Goal: Task Accomplishment & Management: Complete application form

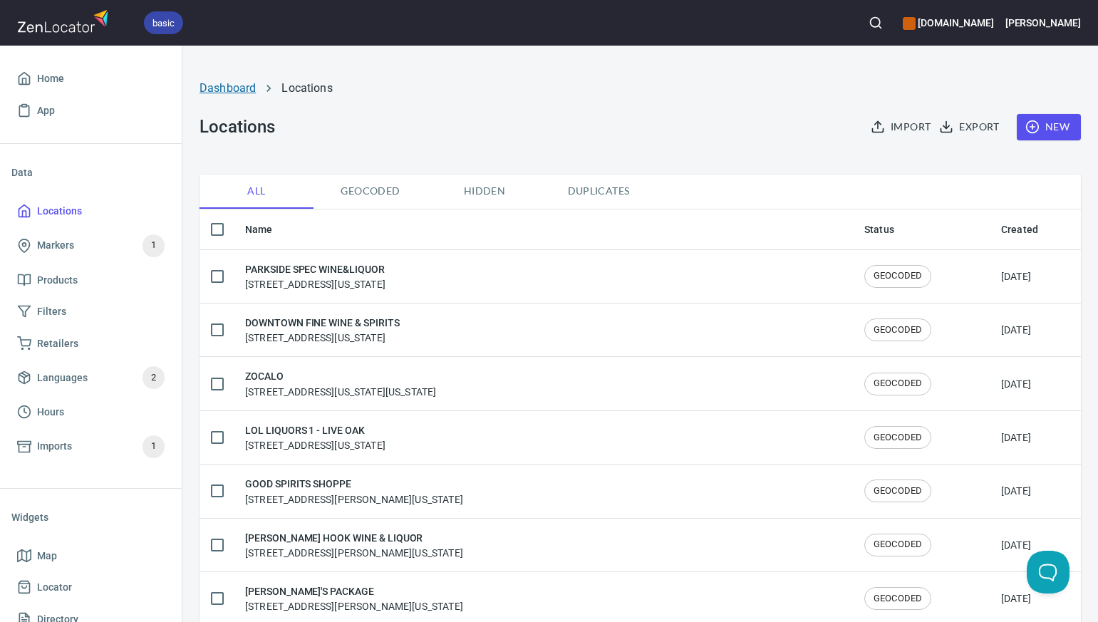
click at [240, 88] on link "Dashboard" at bounding box center [227, 88] width 56 height 14
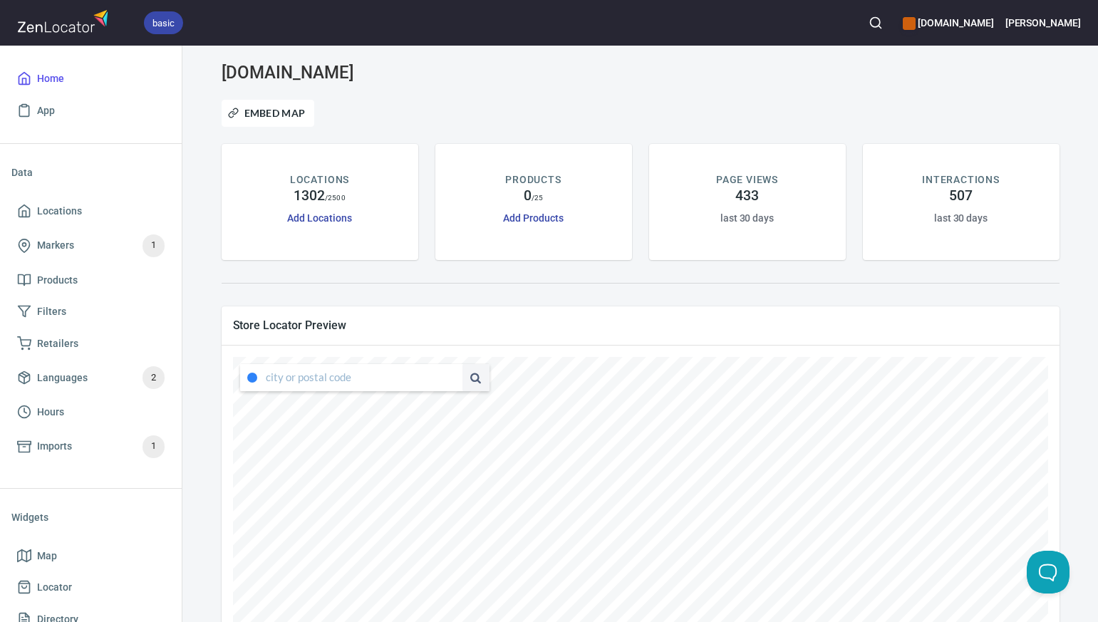
type input "[STREET_ADDRESS][US_STATE]"
drag, startPoint x: 268, startPoint y: 378, endPoint x: 278, endPoint y: 382, distance: 10.9
click at [278, 382] on input "[STREET_ADDRESS][US_STATE]" at bounding box center [353, 377] width 174 height 27
click at [264, 378] on span at bounding box center [253, 377] width 26 height 11
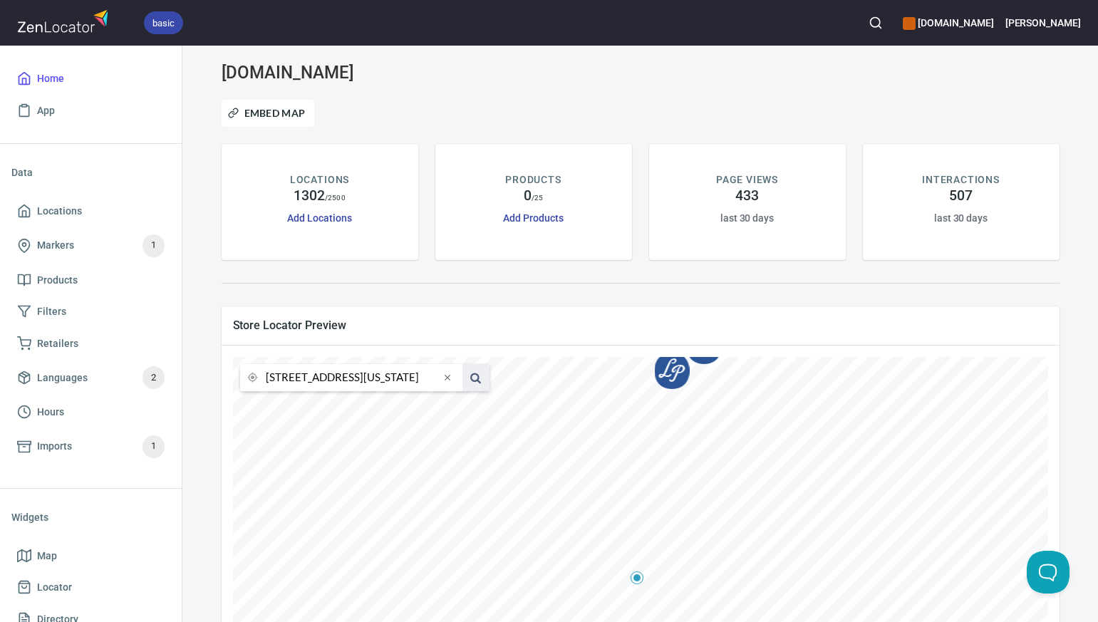
drag, startPoint x: 265, startPoint y: 378, endPoint x: 462, endPoint y: 385, distance: 196.7
click at [462, 385] on div "[STREET_ADDRESS][US_STATE]" at bounding box center [364, 377] width 249 height 27
click at [420, 404] on li "78413, [GEOGRAPHIC_DATA], [US_STATE], [GEOGRAPHIC_DATA]" at bounding box center [351, 405] width 222 height 26
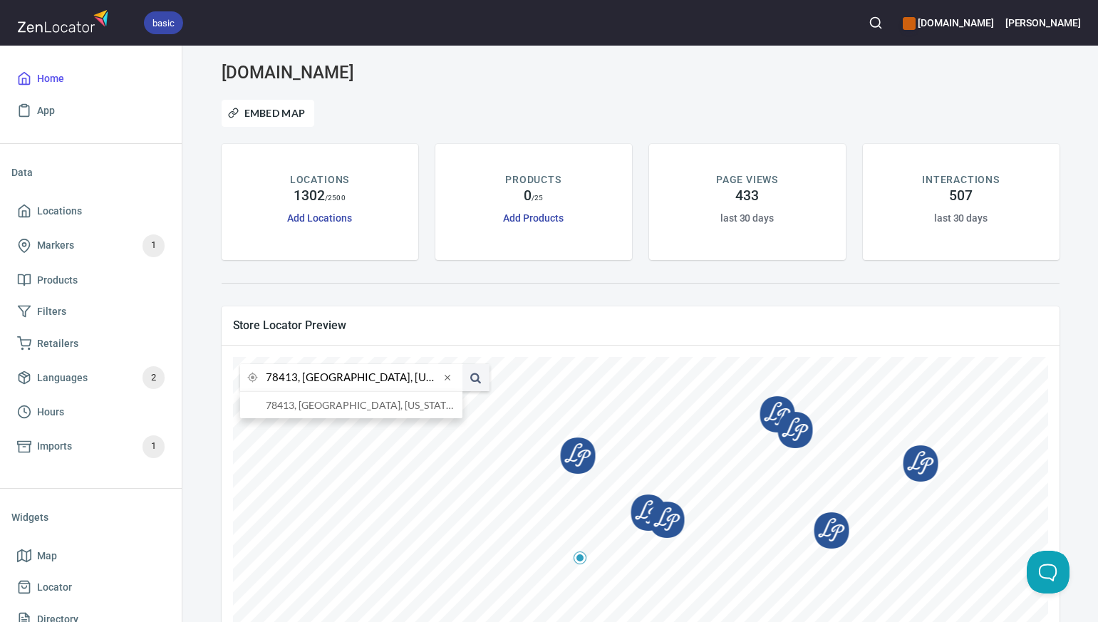
click at [296, 382] on input "78413, [GEOGRAPHIC_DATA], [US_STATE], [GEOGRAPHIC_DATA]" at bounding box center [353, 377] width 174 height 27
click at [297, 410] on li "78155, [GEOGRAPHIC_DATA], [US_STATE], [GEOGRAPHIC_DATA]" at bounding box center [351, 405] width 222 height 26
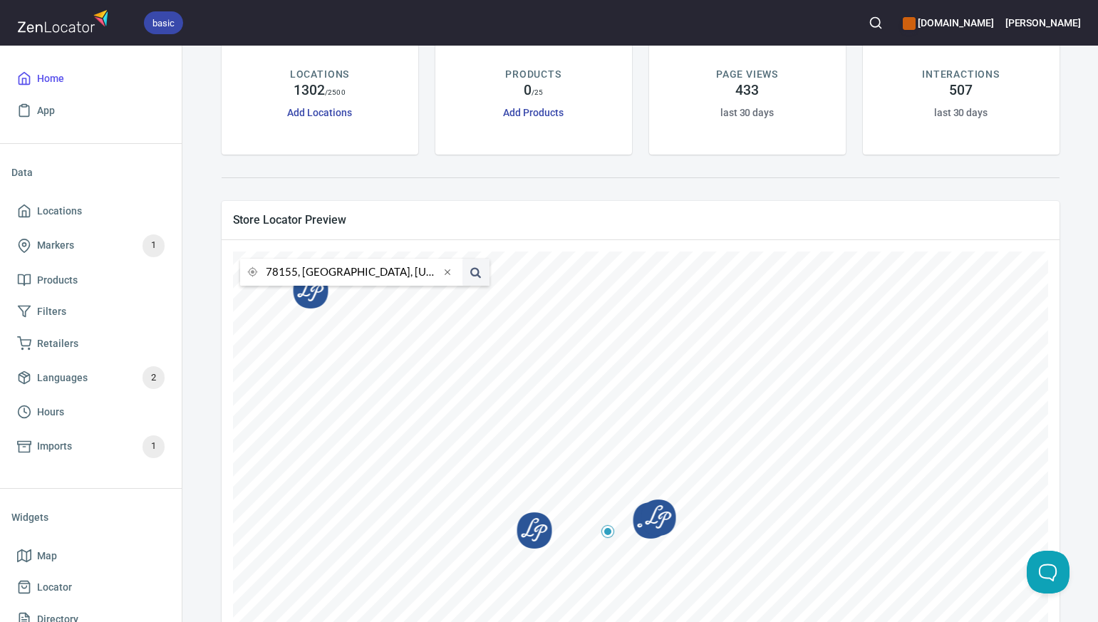
scroll to position [109, 0]
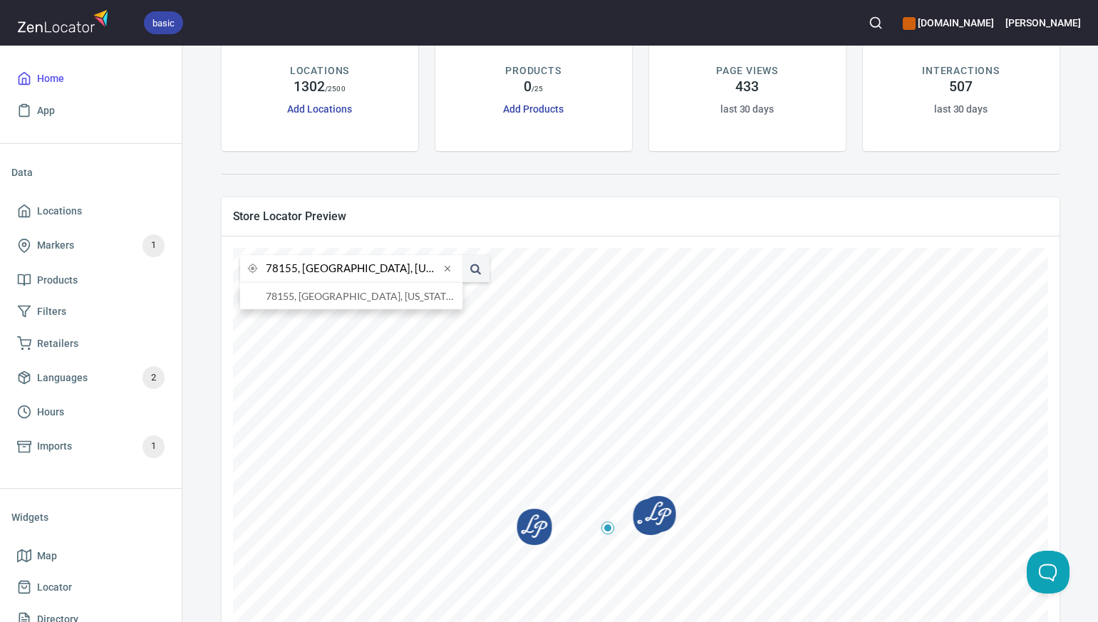
click at [296, 269] on input "78155, [GEOGRAPHIC_DATA], [US_STATE], [GEOGRAPHIC_DATA]" at bounding box center [353, 268] width 174 height 27
click at [298, 295] on li "76801, [GEOGRAPHIC_DATA], [US_STATE], [GEOGRAPHIC_DATA]" at bounding box center [351, 296] width 222 height 26
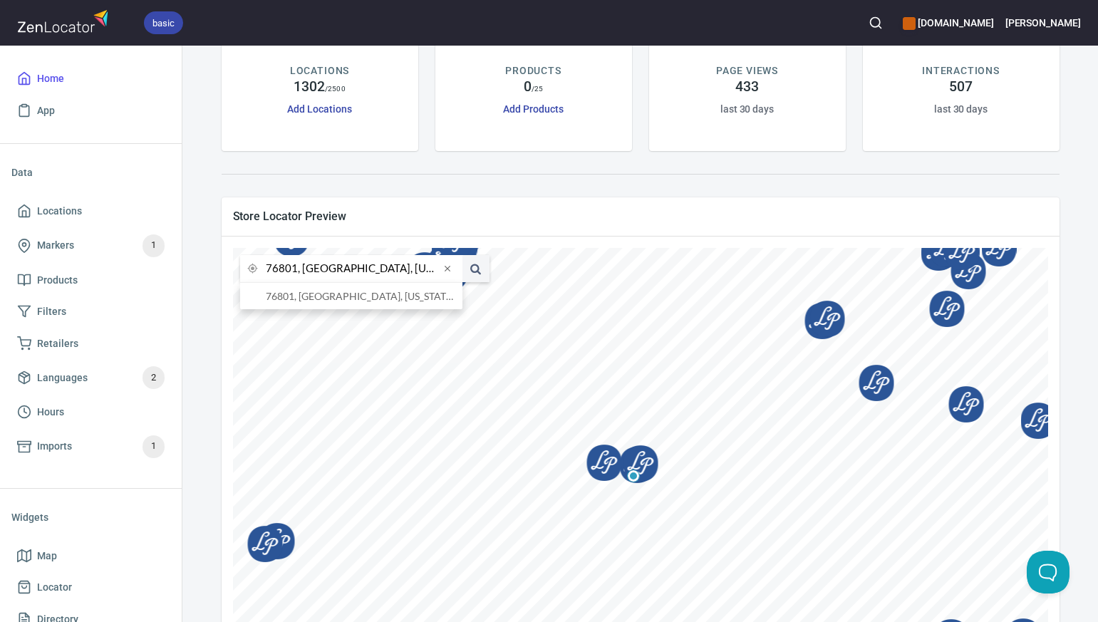
click at [295, 270] on input "76801, [GEOGRAPHIC_DATA], [US_STATE], [GEOGRAPHIC_DATA]" at bounding box center [353, 268] width 174 height 27
click at [298, 298] on li "76449, [GEOGRAPHIC_DATA], [US_STATE], [GEOGRAPHIC_DATA]" at bounding box center [351, 296] width 222 height 26
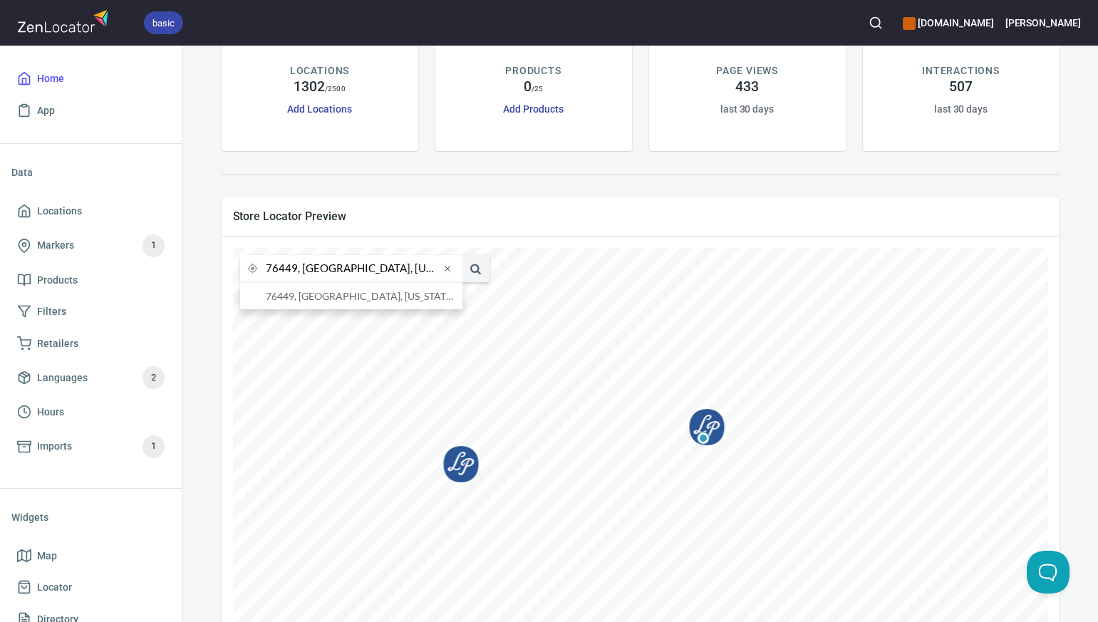
click at [296, 267] on input "76449, [GEOGRAPHIC_DATA], [US_STATE], [GEOGRAPHIC_DATA]" at bounding box center [353, 268] width 174 height 27
click at [302, 296] on li "76034, [GEOGRAPHIC_DATA], [US_STATE], [GEOGRAPHIC_DATA]" at bounding box center [351, 296] width 222 height 26
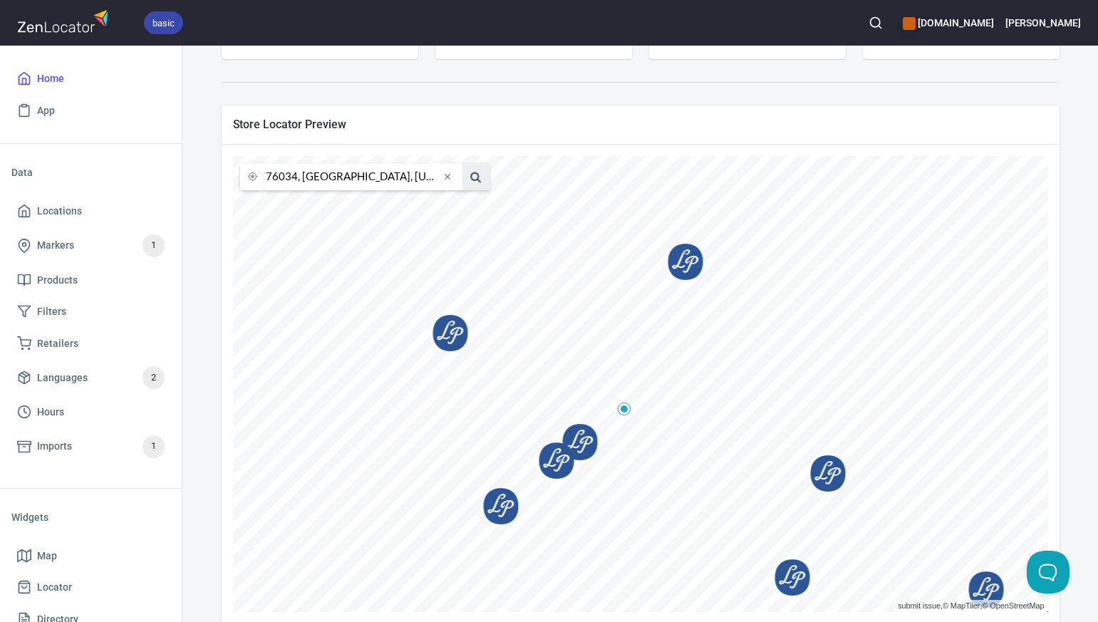
scroll to position [208, 0]
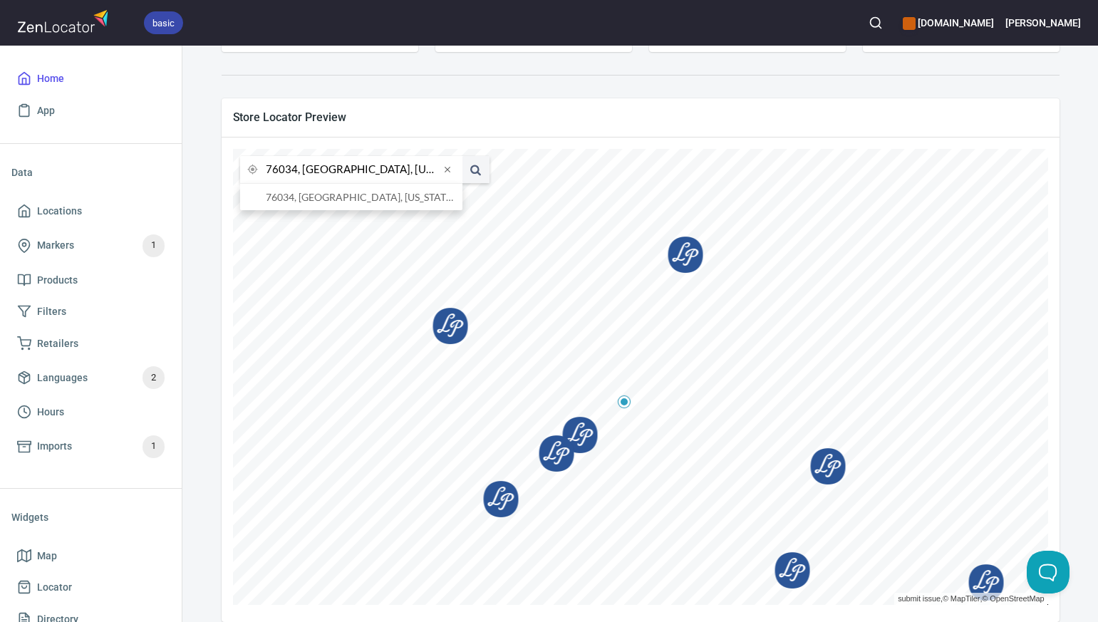
click at [296, 172] on input "76034, [GEOGRAPHIC_DATA], [US_STATE], [GEOGRAPHIC_DATA]" at bounding box center [353, 169] width 174 height 27
click at [300, 197] on li "[GEOGRAPHIC_DATA][US_STATE], [GEOGRAPHIC_DATA]" at bounding box center [351, 197] width 222 height 26
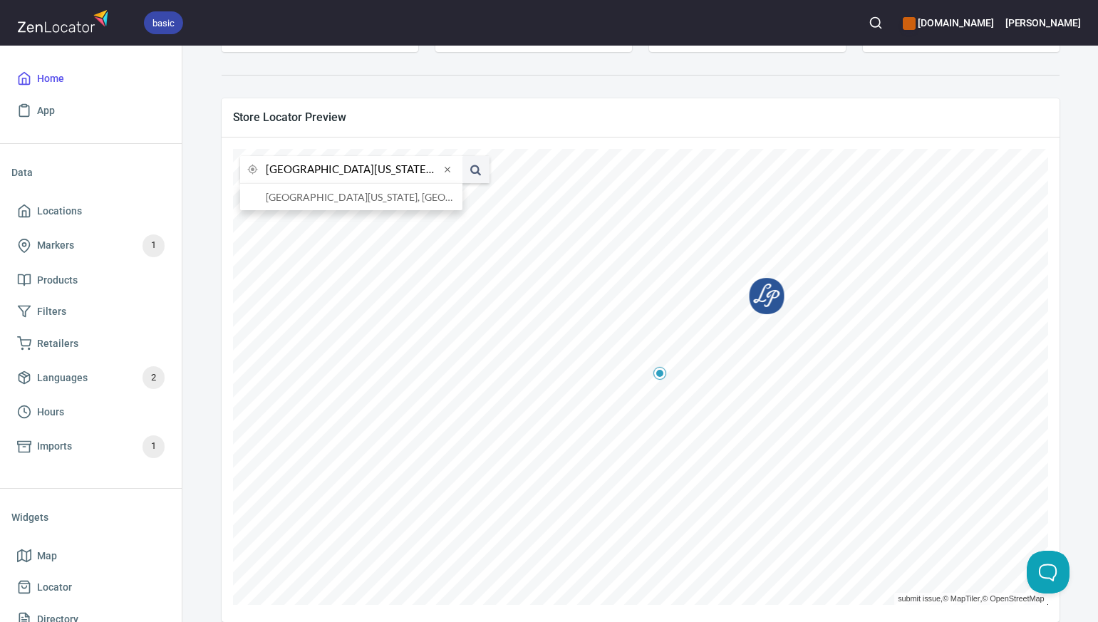
click at [296, 170] on input "[GEOGRAPHIC_DATA][US_STATE], [GEOGRAPHIC_DATA]" at bounding box center [353, 169] width 174 height 27
click at [306, 196] on li "80232, [GEOGRAPHIC_DATA], [US_STATE], [GEOGRAPHIC_DATA]" at bounding box center [351, 197] width 222 height 26
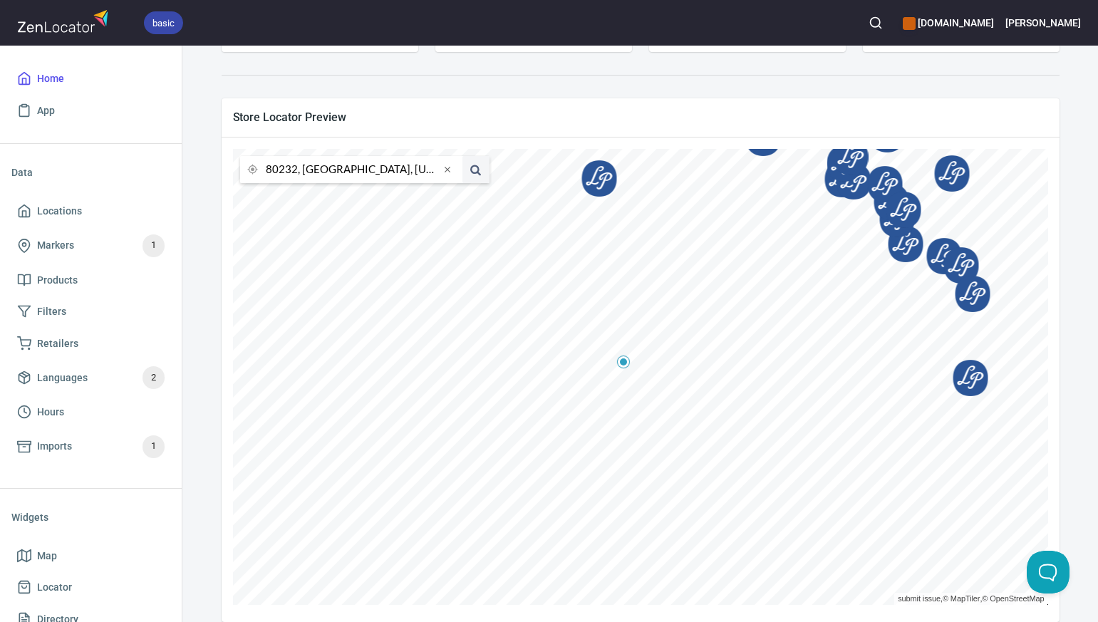
scroll to position [225, 0]
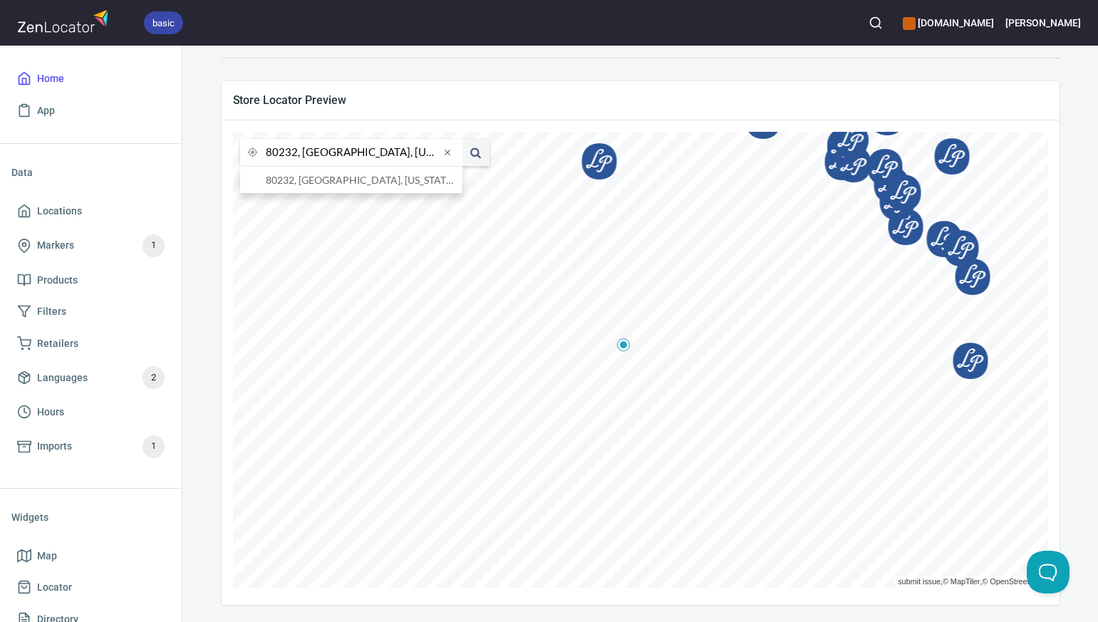
click at [296, 152] on input "80232, [GEOGRAPHIC_DATA], [US_STATE], [GEOGRAPHIC_DATA]" at bounding box center [353, 152] width 174 height 27
click at [299, 180] on li "80134, Parker, [US_STATE], [GEOGRAPHIC_DATA]" at bounding box center [351, 180] width 222 height 26
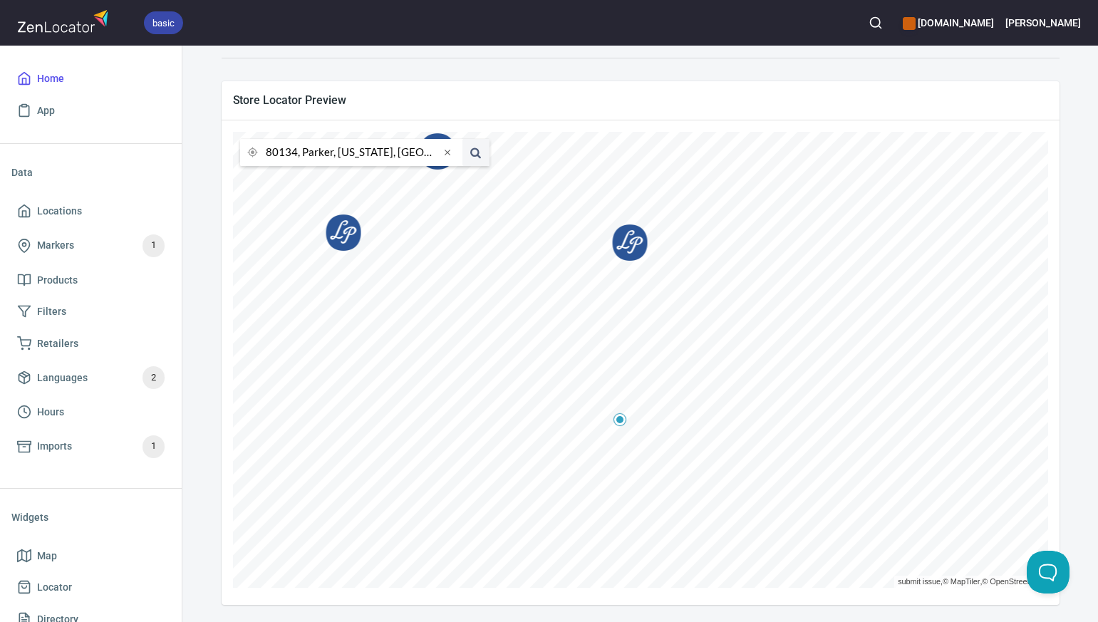
click at [284, 153] on input "80134, Parker, [US_STATE], [GEOGRAPHIC_DATA]" at bounding box center [353, 152] width 174 height 27
click at [300, 177] on li "80234, [GEOGRAPHIC_DATA], [US_STATE], [GEOGRAPHIC_DATA]" at bounding box center [351, 180] width 222 height 26
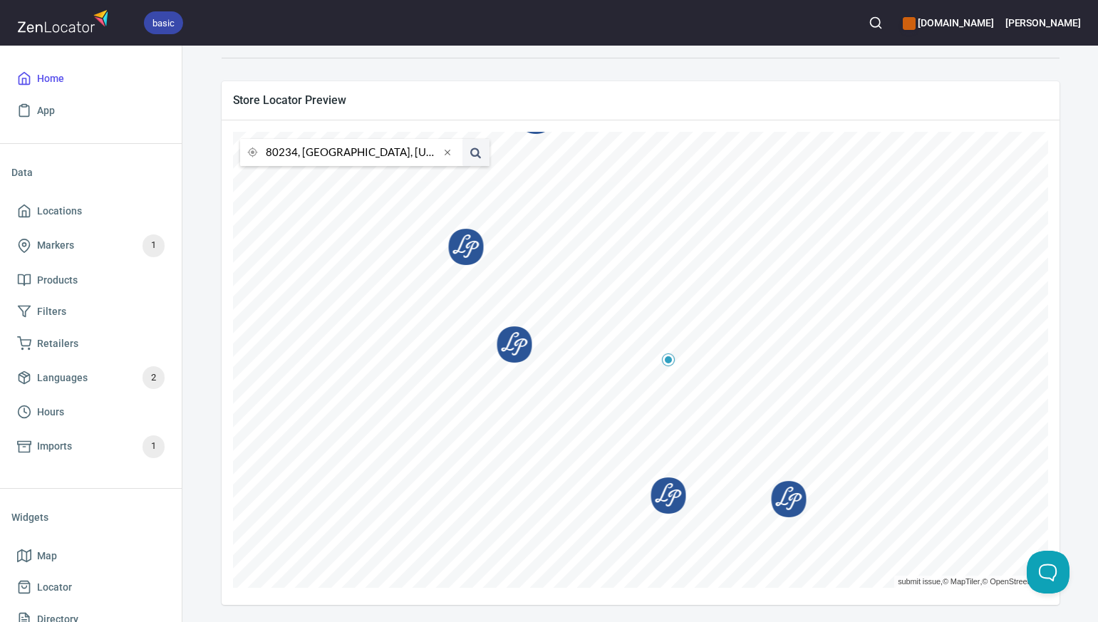
click at [296, 155] on input "80234, [GEOGRAPHIC_DATA], [US_STATE], [GEOGRAPHIC_DATA]" at bounding box center [353, 152] width 174 height 27
click at [301, 180] on li "80918, [US_STATE][GEOGRAPHIC_DATA], [US_STATE], [GEOGRAPHIC_DATA]" at bounding box center [351, 180] width 222 height 26
type input "80918, [US_STATE][GEOGRAPHIC_DATA], [US_STATE], [GEOGRAPHIC_DATA]"
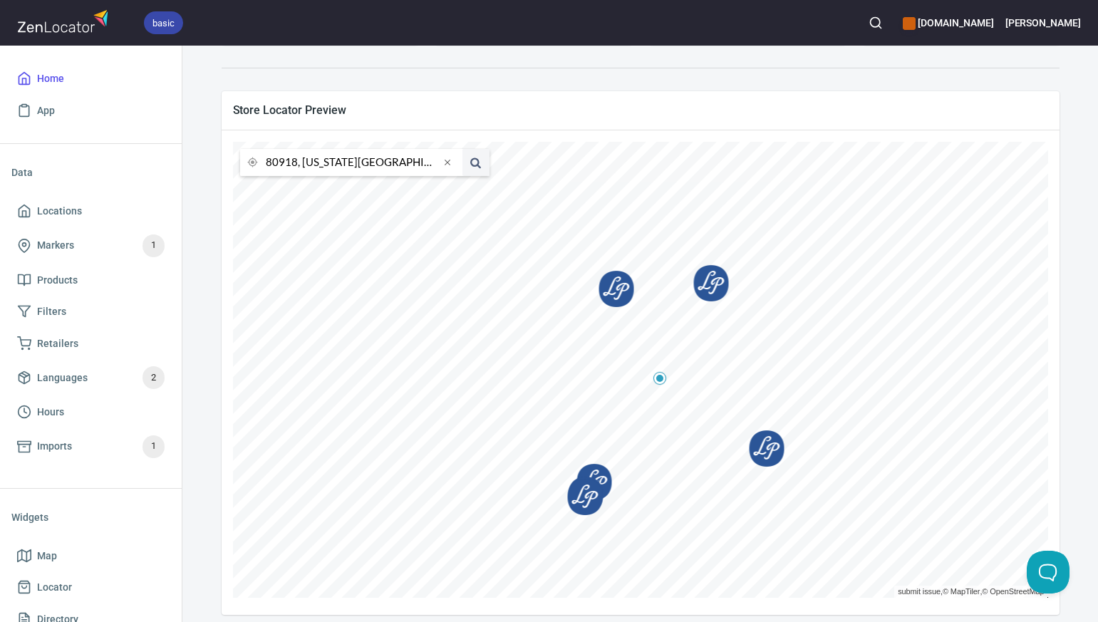
scroll to position [225, 0]
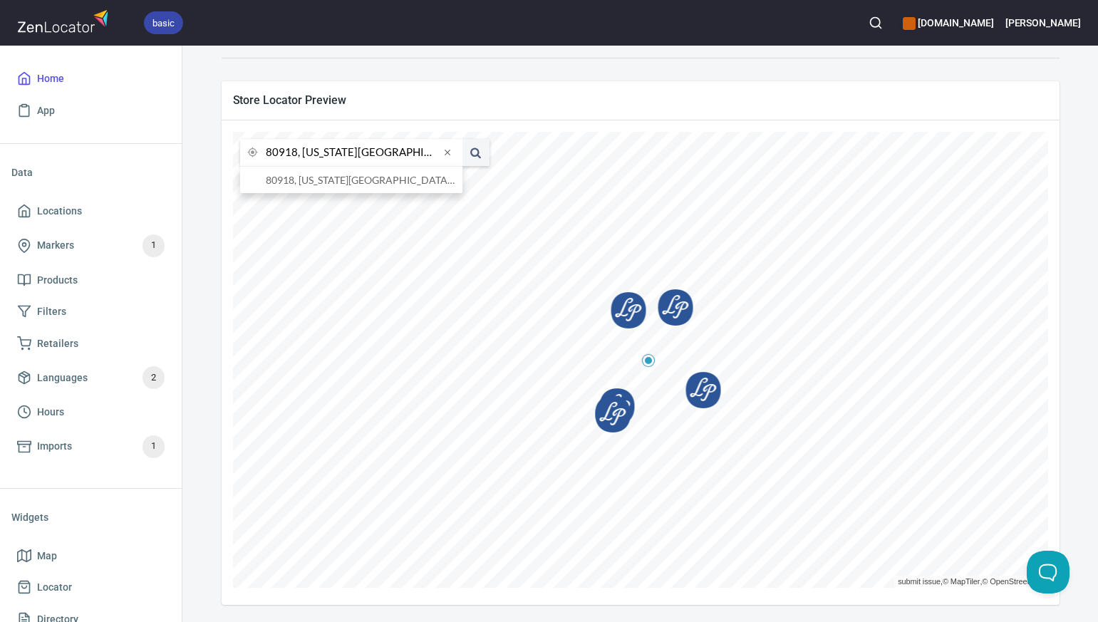
click at [295, 152] on input "80918, [US_STATE][GEOGRAPHIC_DATA], [US_STATE], [GEOGRAPHIC_DATA]" at bounding box center [353, 152] width 174 height 27
click at [298, 183] on li "80011, Aurora District, Colorado, United States" at bounding box center [351, 180] width 222 height 26
type input "80011, Aurora District, Colorado, United States"
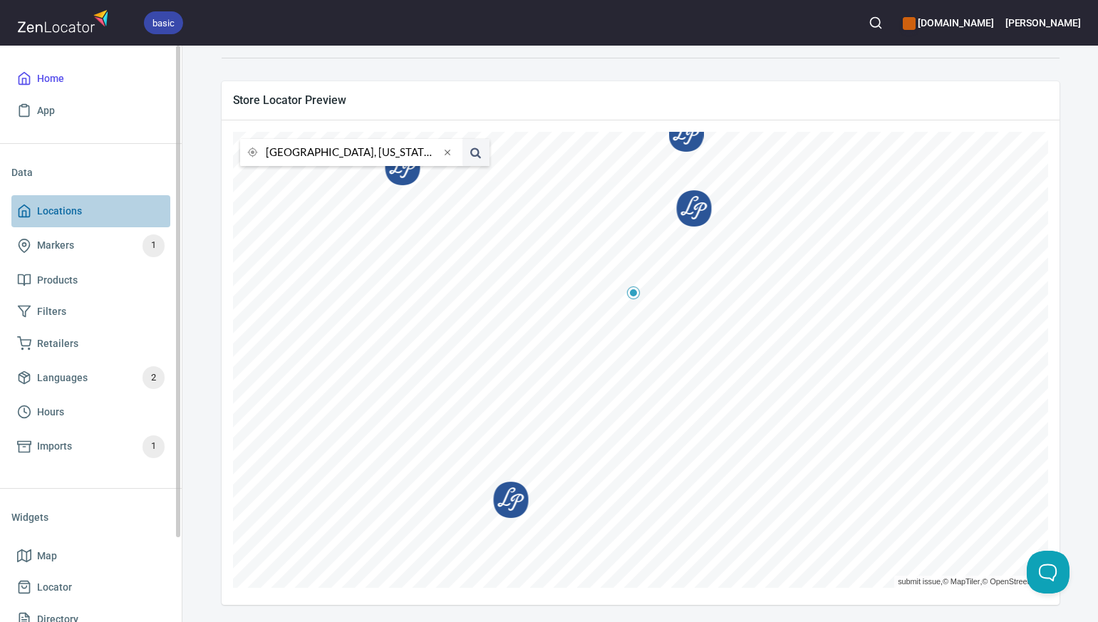
click at [68, 213] on span "Locations" at bounding box center [59, 211] width 45 height 18
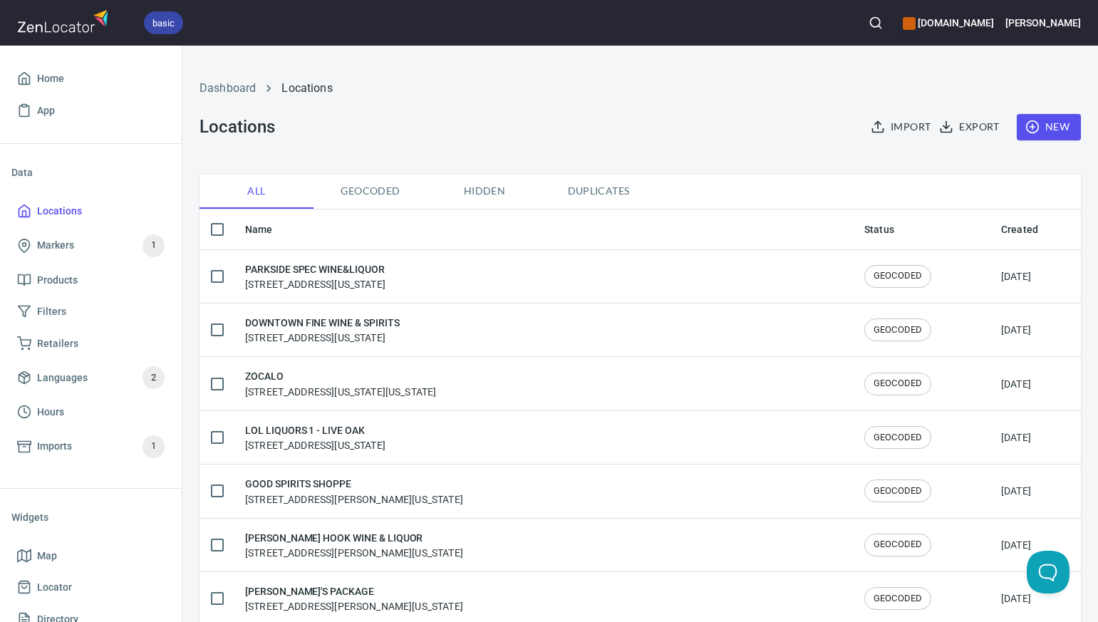
click at [1055, 124] on span "New" at bounding box center [1048, 127] width 41 height 18
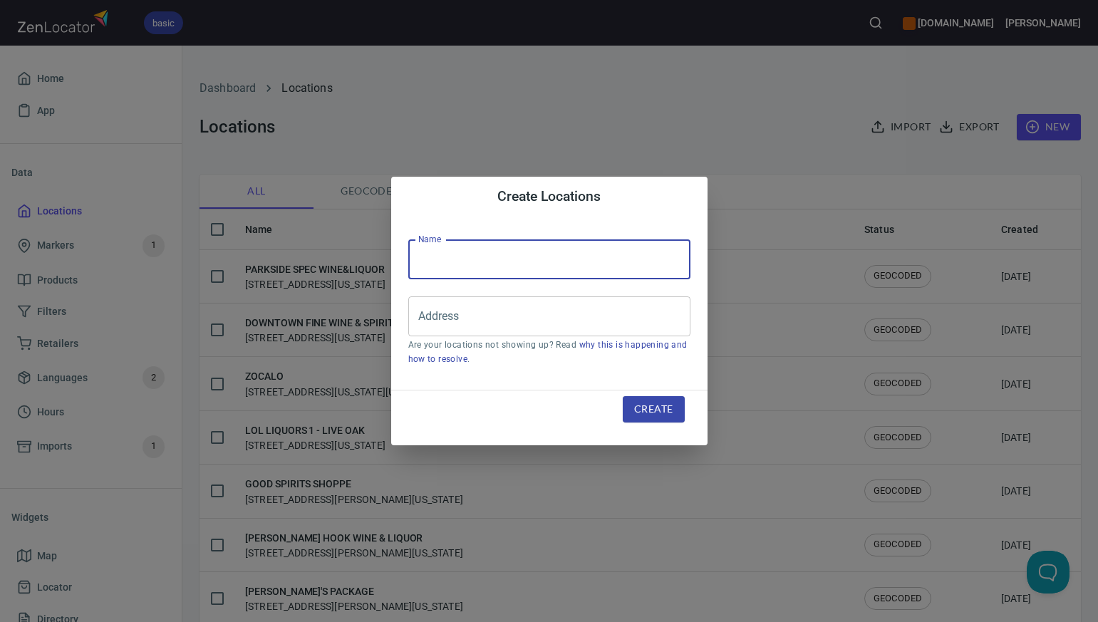
click at [422, 264] on input "text" at bounding box center [549, 259] width 282 height 40
paste input "SHAMROCK LIQUORS"
type input "SHAMROCK LIQUORS"
click at [431, 314] on input "Address" at bounding box center [539, 316] width 248 height 27
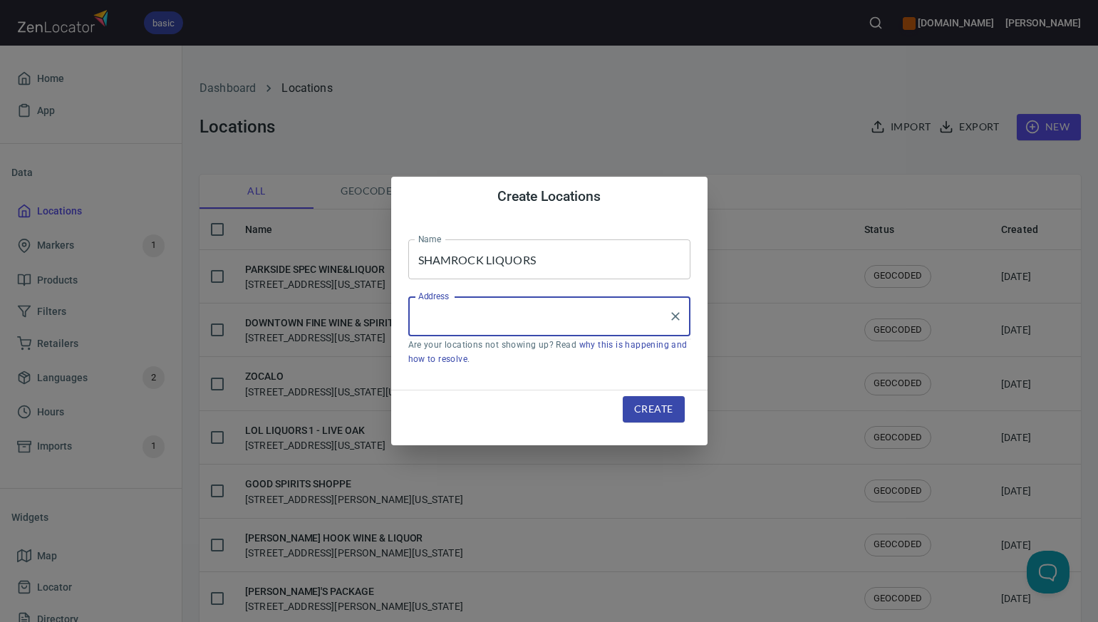
paste input "2867 DUBLIN BOULDVARD, , COLO SPGS, CO80918"
click at [539, 317] on input "2867 DUBLIN BOULDVARD, , COLO SPGS, CO80918" at bounding box center [539, 316] width 248 height 27
click at [625, 317] on input "2867 DUBLIN BOULDVARD, COLO SPGS, CO80918" at bounding box center [539, 316] width 248 height 27
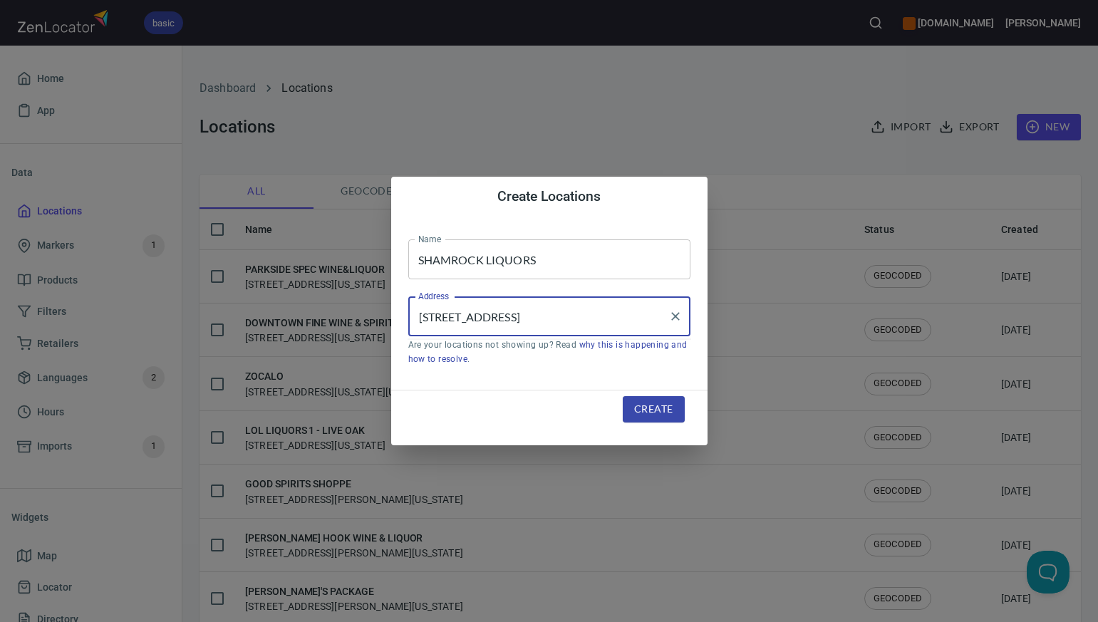
click at [603, 317] on input "2867 DUBLIN BOULDVARD, COLO SPGS, CO 80918" at bounding box center [539, 316] width 248 height 27
click at [593, 318] on input "2867 DUBLIN BOULDVARD, COLO Springs, CO 80918" at bounding box center [539, 316] width 248 height 27
click at [554, 316] on input "2867 DUBLIN BOULDVARD, Colorado Springs, CO 80918" at bounding box center [539, 316] width 248 height 27
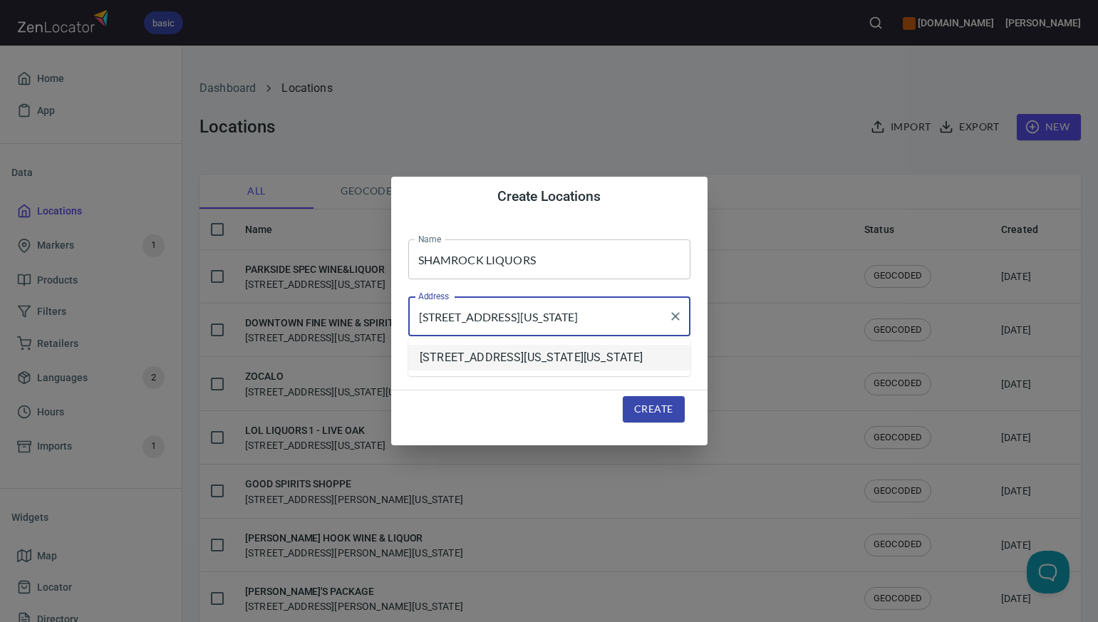
click at [526, 367] on li "2867 Dublin Boulevard, Colorado Springs, Colorado, United States" at bounding box center [549, 358] width 282 height 26
type input "2867 Dublin Boulevard, Colorado Springs, Colorado, United States"
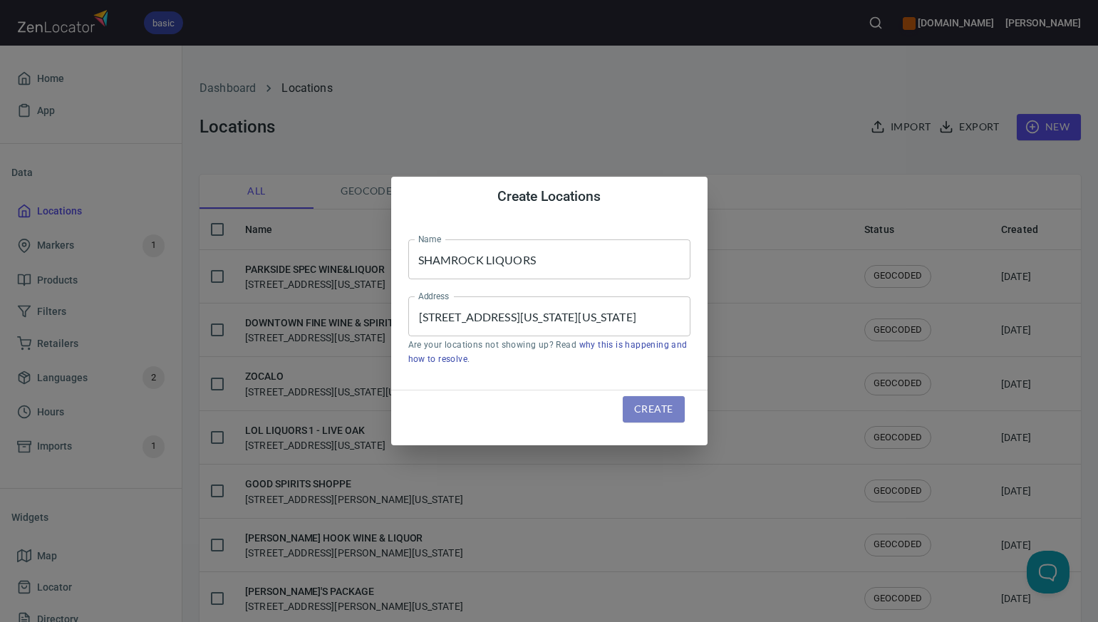
click at [655, 407] on span "Create" at bounding box center [653, 409] width 38 height 18
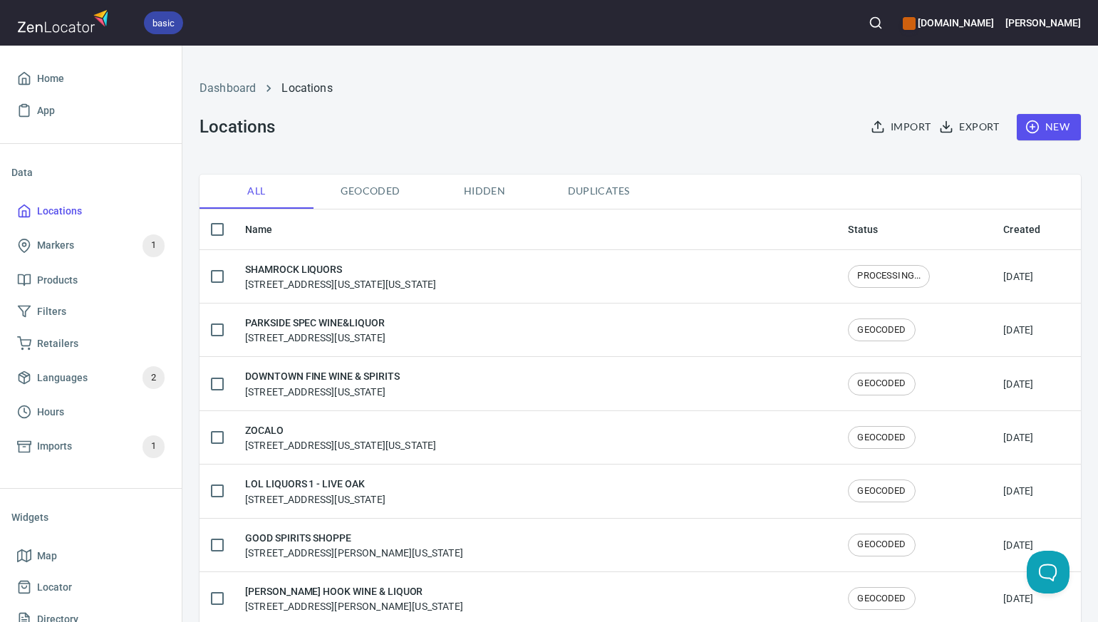
click at [1063, 128] on span "New" at bounding box center [1048, 127] width 41 height 18
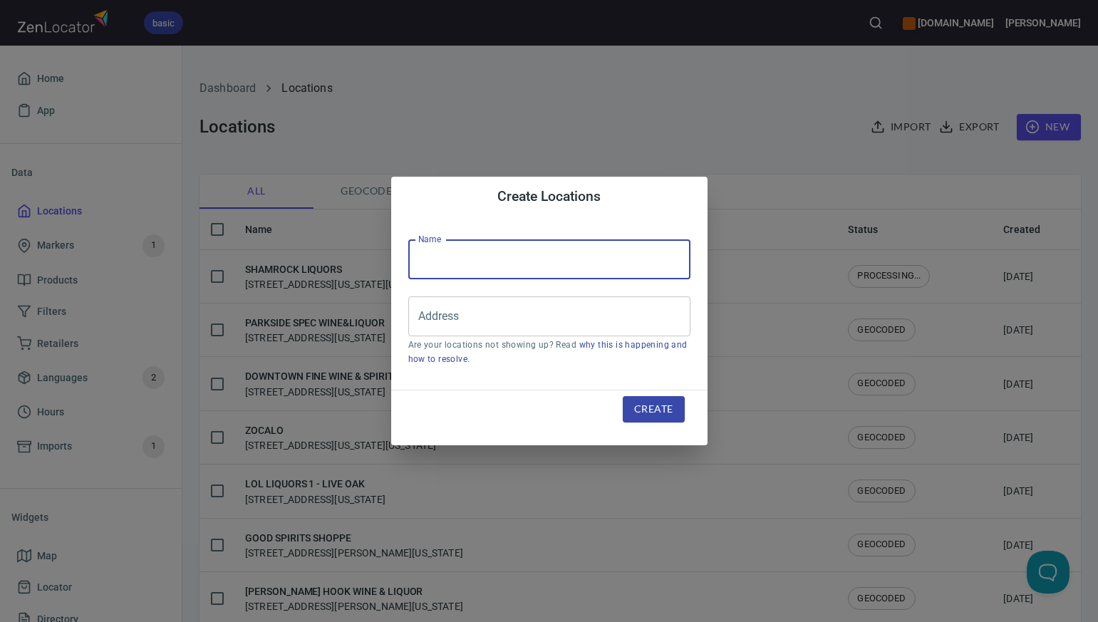
click at [440, 261] on input "text" at bounding box center [549, 259] width 282 height 40
paste input "RUTH S CHRIS STEAKHOUSE"
click at [452, 258] on input "RUTH S CHRIS STEAKHOUSE" at bounding box center [549, 259] width 282 height 40
type input "RUTH'S CHRIS STEAKHOUSE"
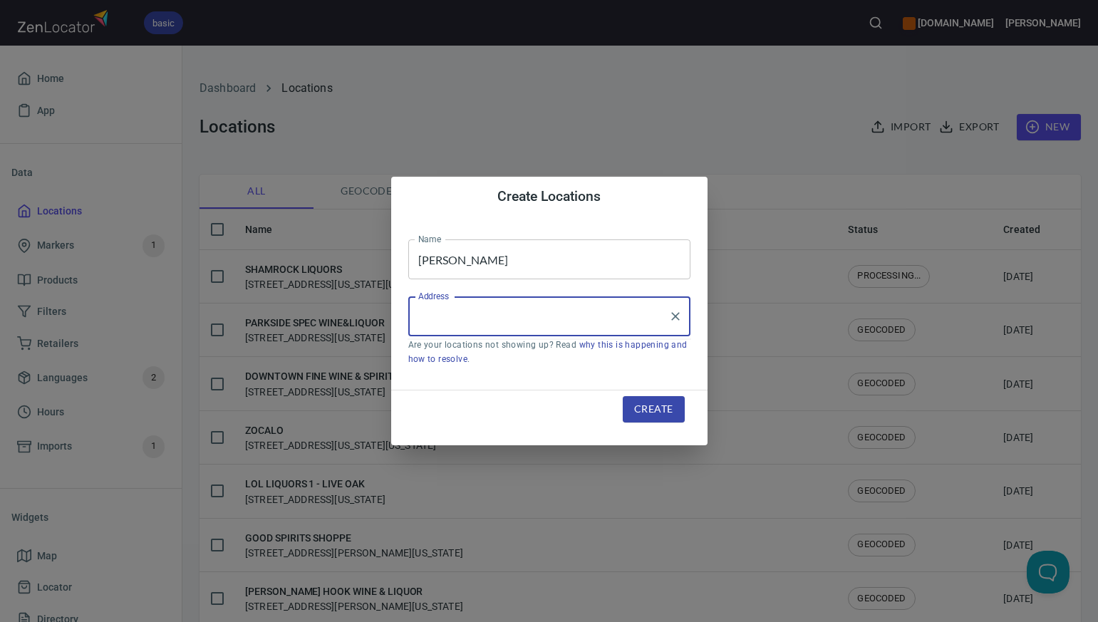
click at [423, 316] on input "Address" at bounding box center [539, 316] width 248 height 27
paste input "7001 E BELLEVIEW AVE STE 100, , DENVER, CO80237"
click at [482, 365] on li "7001 East Belleview Avenue, Denver, Colorado, United States" at bounding box center [549, 358] width 282 height 26
type input "7001 East Belleview Avenue, Denver, Colorado, United States"
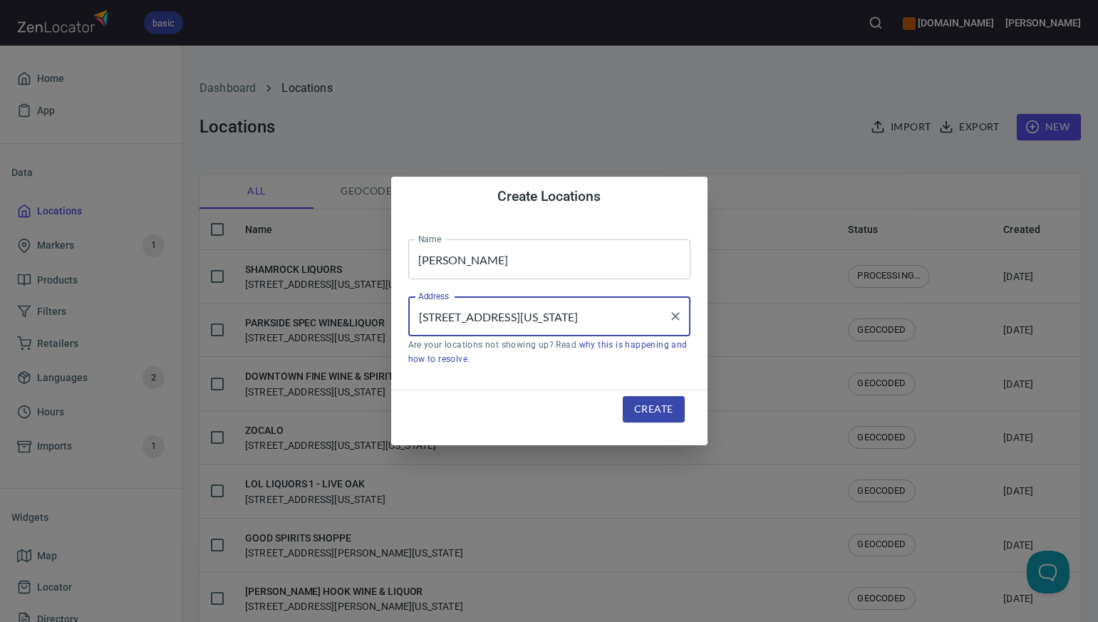
scroll to position [0, 0]
click at [657, 412] on span "Create" at bounding box center [653, 409] width 38 height 18
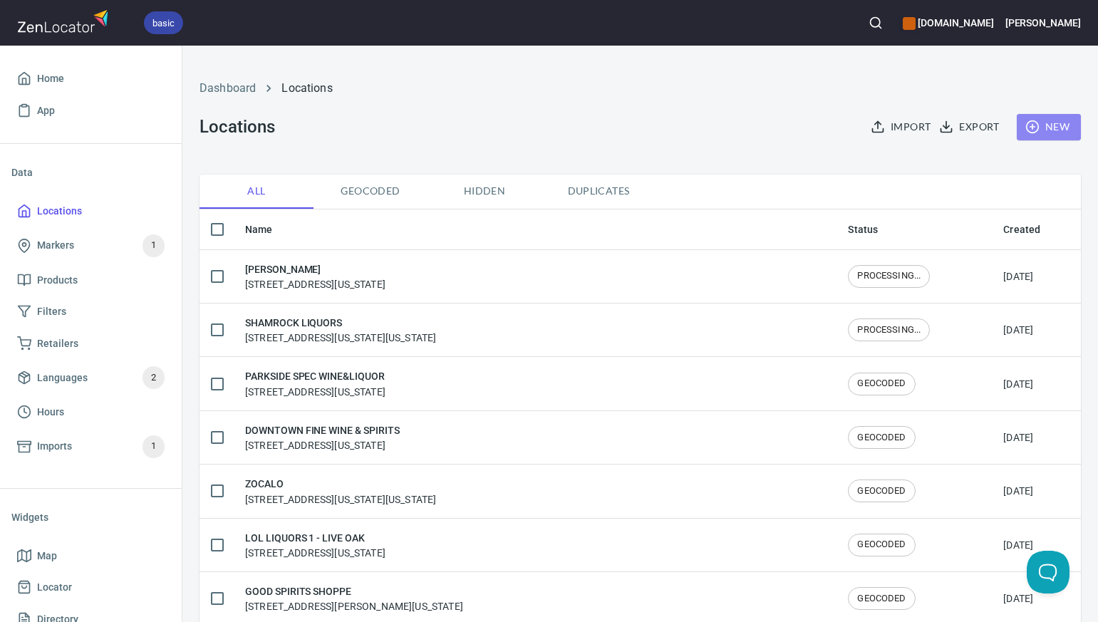
click at [1054, 125] on span "New" at bounding box center [1048, 127] width 41 height 18
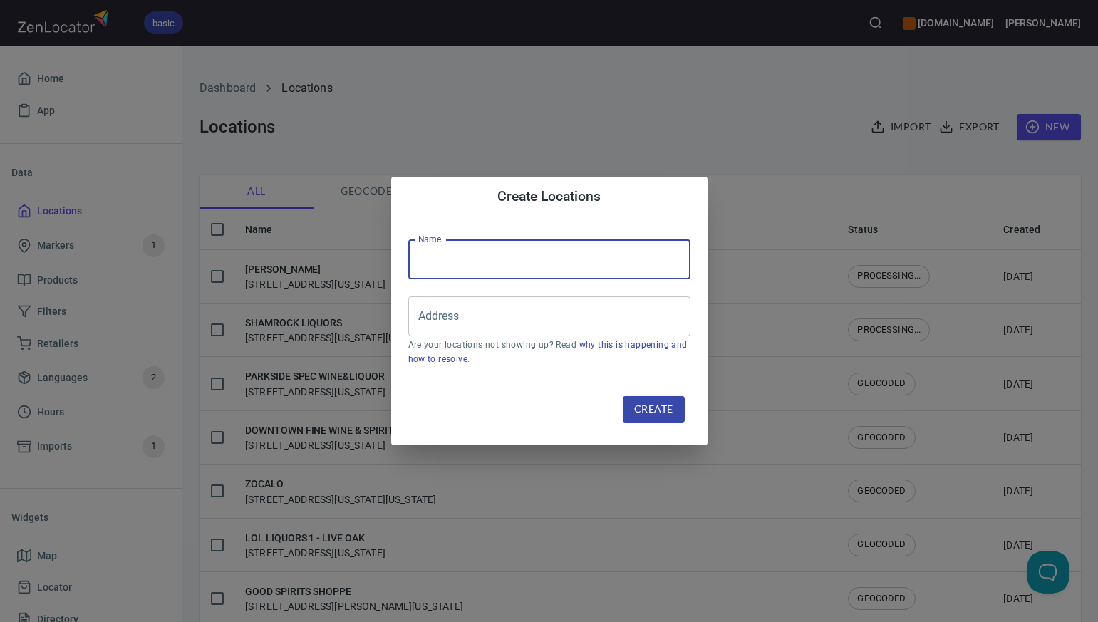
click at [428, 260] on input "text" at bounding box center [549, 259] width 282 height 40
paste input "MISSISSIPPI AVENUE LIQUORS"
type input "MISSISSIPPI AVENUE LIQUORS"
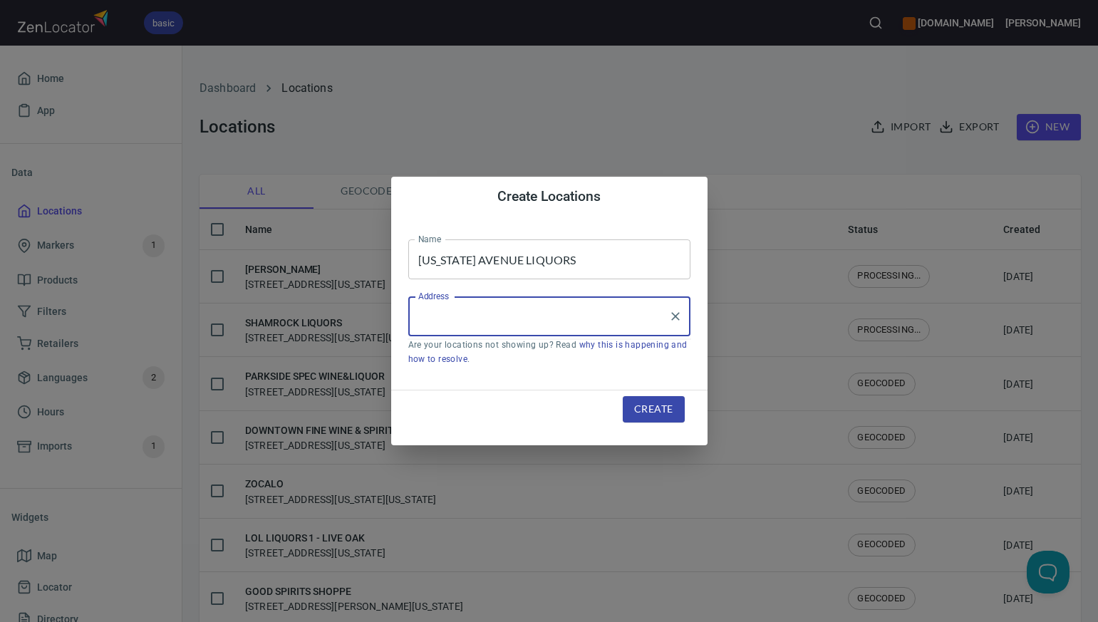
click at [422, 318] on input "Address" at bounding box center [539, 316] width 248 height 27
paste input "5300 W MISSISSIPPI AVE, , LAKEWOOD, CO80232"
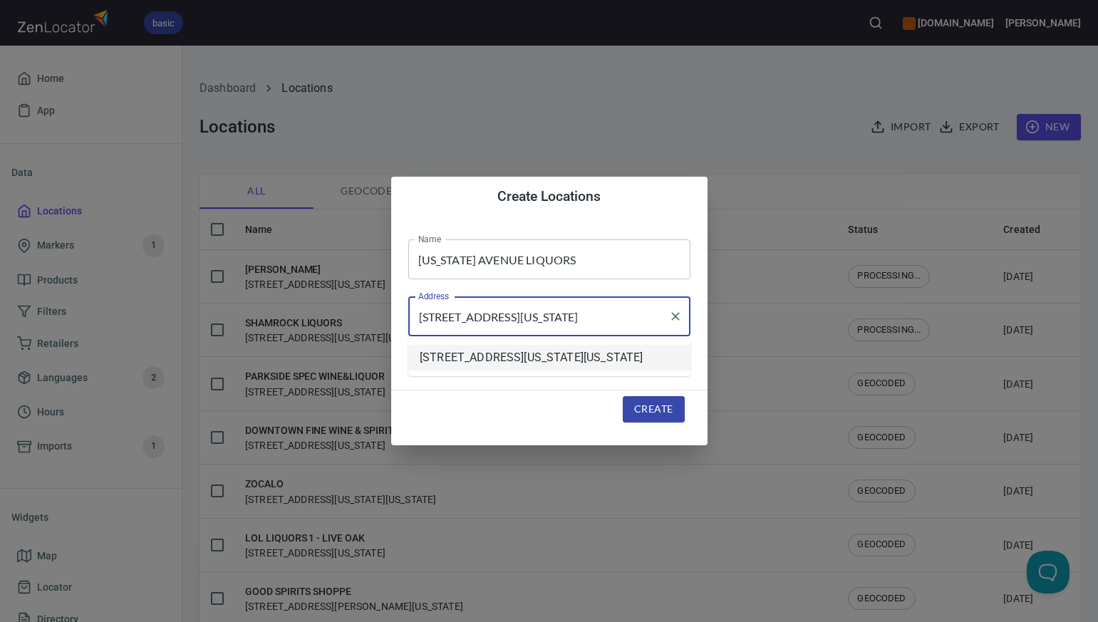
click at [470, 367] on li "5300 West Mississippi Avenue, Lakewood, Colorado, United States" at bounding box center [549, 358] width 282 height 26
type input "5300 West Mississippi Avenue, Lakewood, Colorado, United States"
click at [645, 415] on span "Create" at bounding box center [653, 409] width 38 height 18
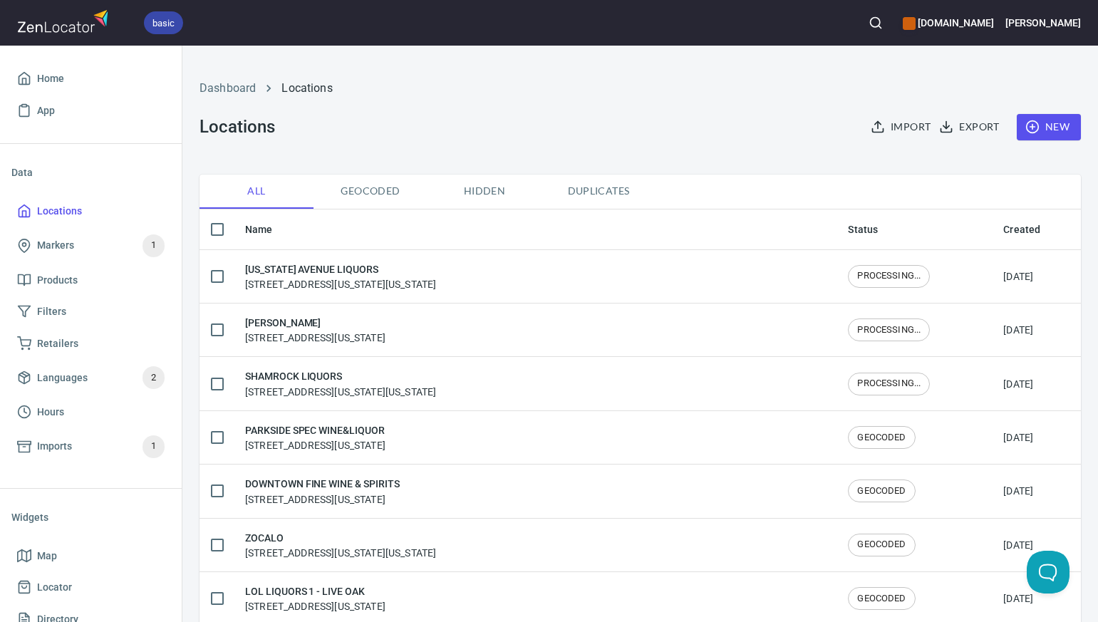
click at [1056, 130] on span "New" at bounding box center [1048, 127] width 41 height 18
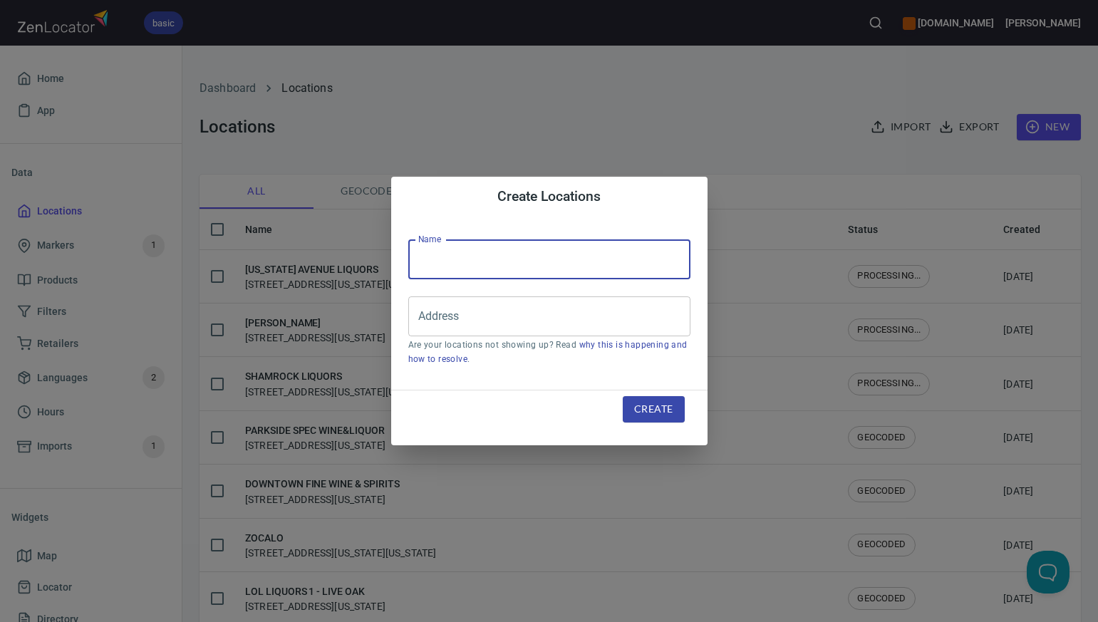
click at [425, 261] on input "text" at bounding box center [549, 259] width 282 height 40
paste input "MI RANCHITO II"
type input "MI RANCHITO II"
click at [425, 313] on input "Address" at bounding box center [539, 316] width 248 height 27
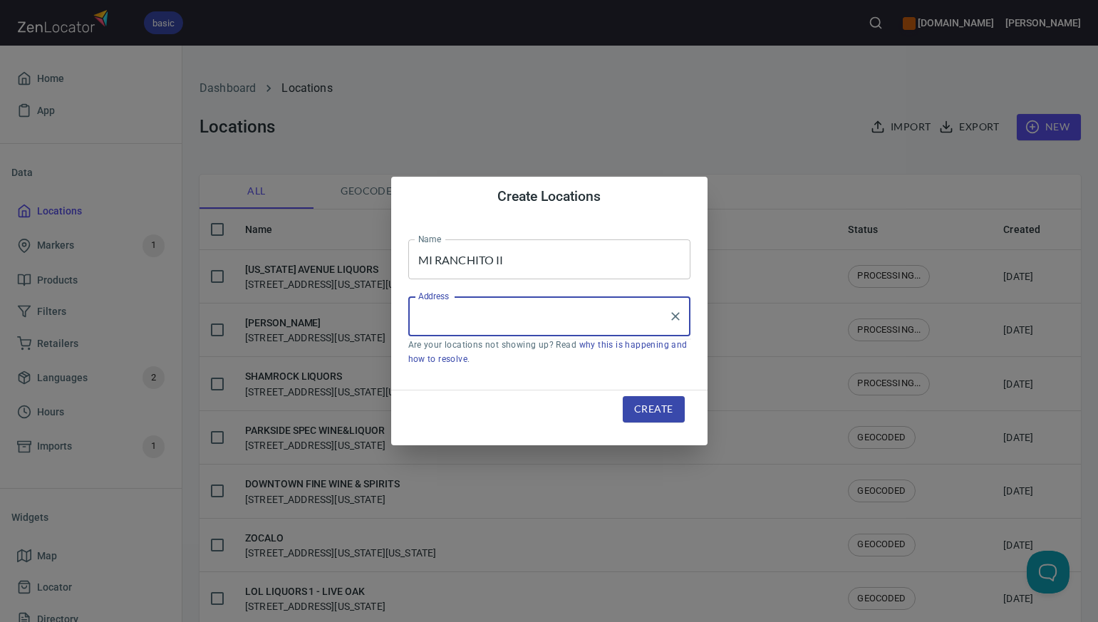
paste input "525 S PUEBLO BLVD, , PUEBLO, CO81005"
click at [532, 322] on input "525 S PUEBLO BLVD, , PUEBLO, CO81005" at bounding box center [539, 316] width 248 height 27
click at [598, 316] on input "525 S PUEBLO BLVD, PUEBLO, CO81005" at bounding box center [539, 316] width 248 height 27
click at [576, 317] on input "525 S PUEBLO BLVD, PUEBLO, CO 81005" at bounding box center [539, 316] width 248 height 27
click at [524, 316] on input "525 S PUEBLO BLVD, Pueblo, CO 81005" at bounding box center [539, 316] width 248 height 27
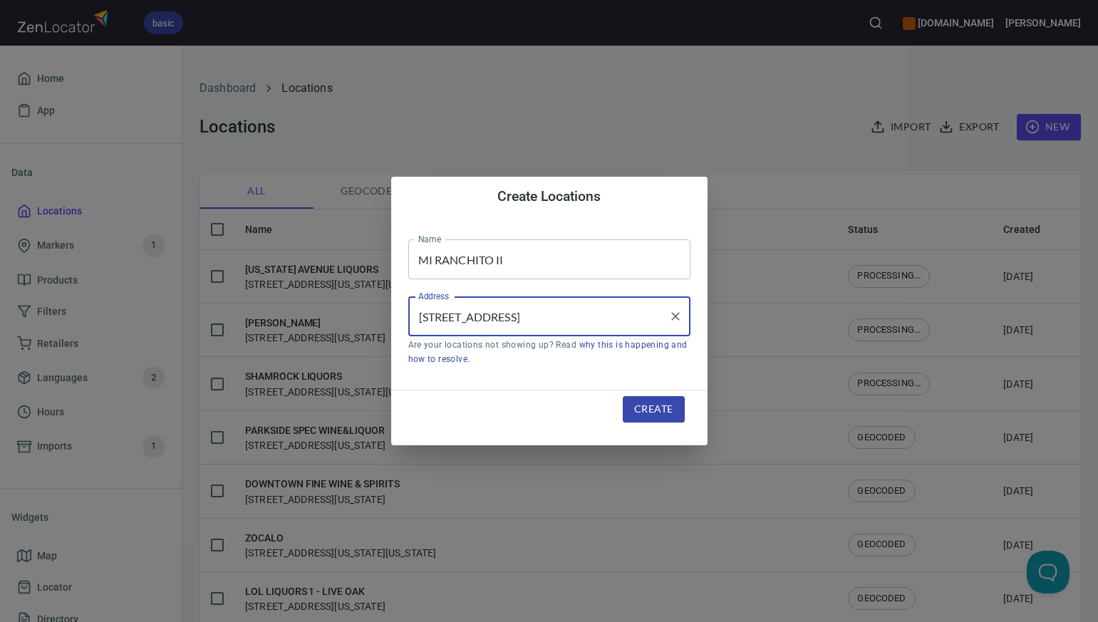
click at [494, 317] on input "525 S PUEBLO Blvd, Pueblo, CO 81005" at bounding box center [539, 316] width 248 height 27
type input "525 S Pueblo Blvd, Pueblo, CO 81005"
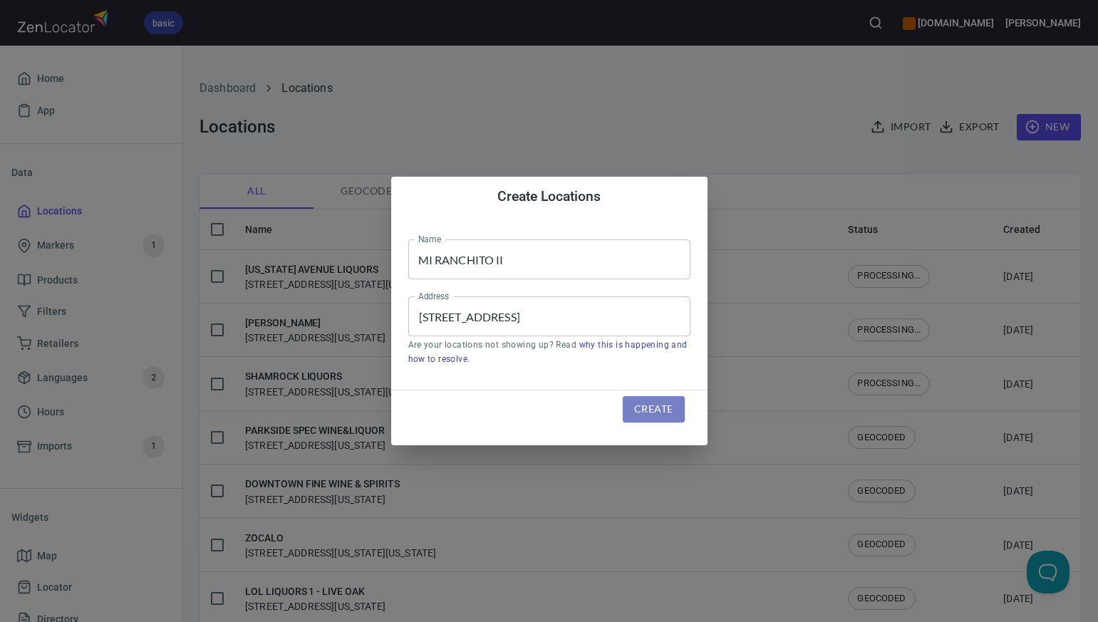
click at [643, 408] on span "Create" at bounding box center [653, 409] width 38 height 18
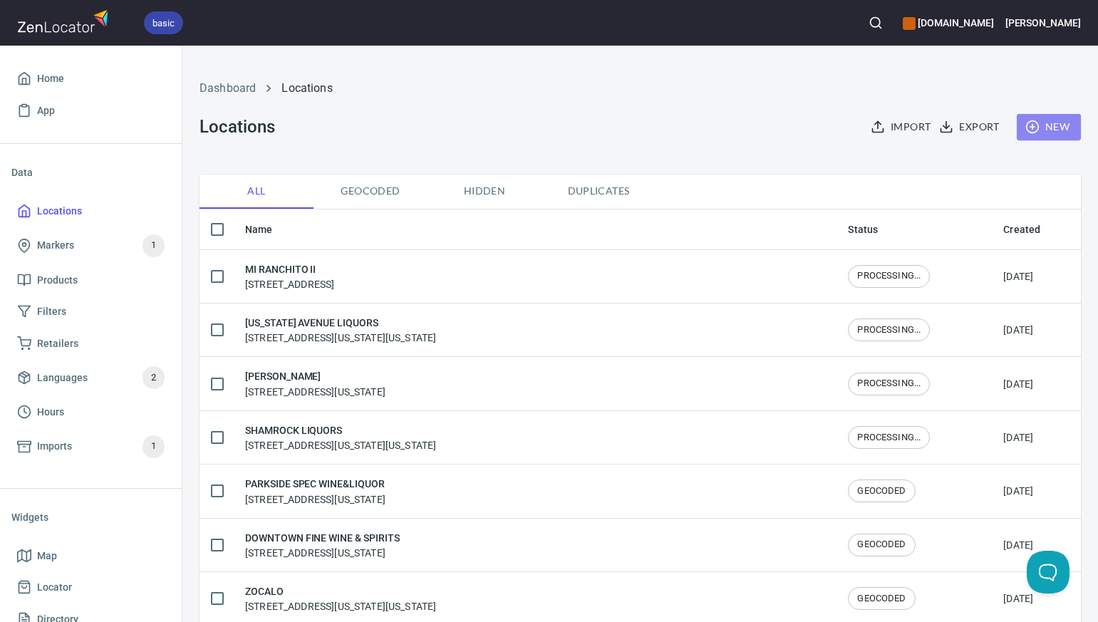
click at [1049, 128] on span "New" at bounding box center [1048, 127] width 41 height 18
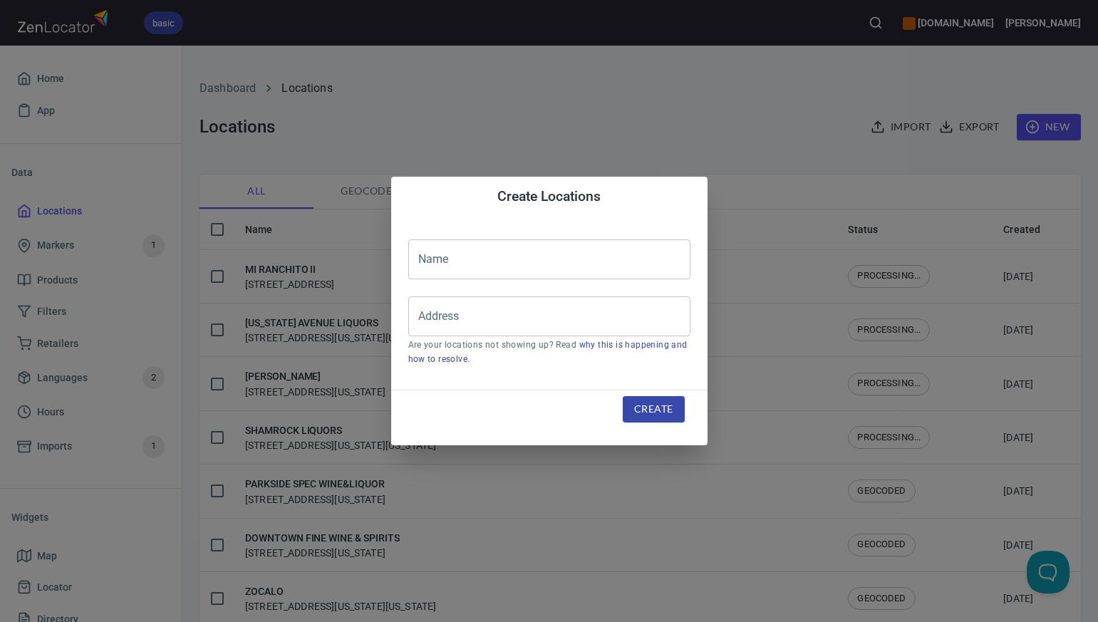
click at [430, 257] on input "text" at bounding box center [549, 259] width 282 height 40
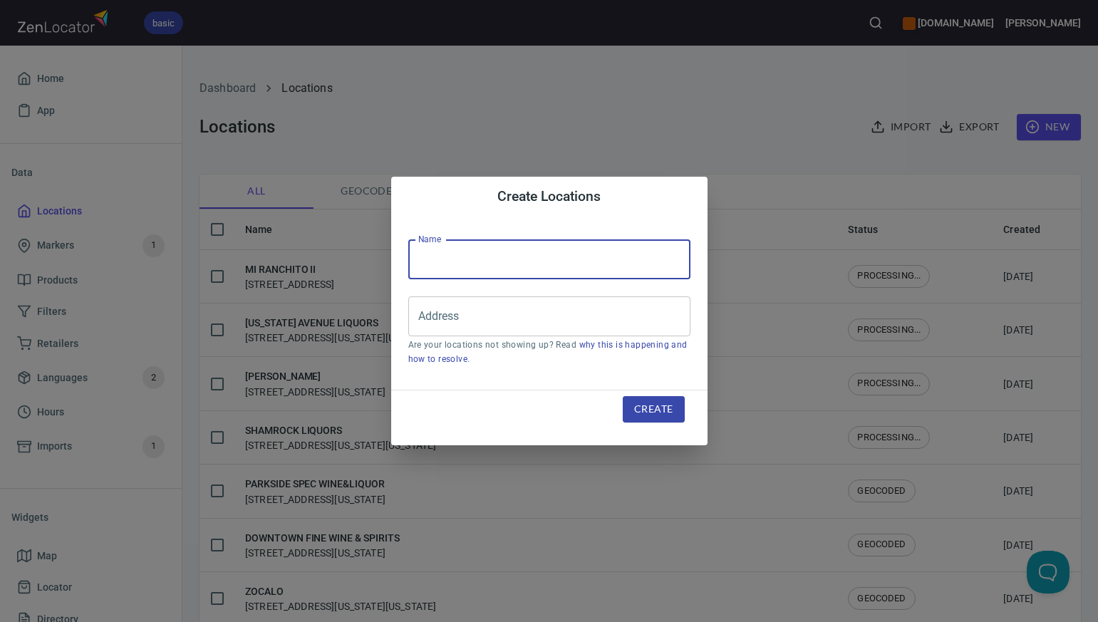
paste input "CLASSIC LIQUOR"
type input "CLASSIC LIQUOR"
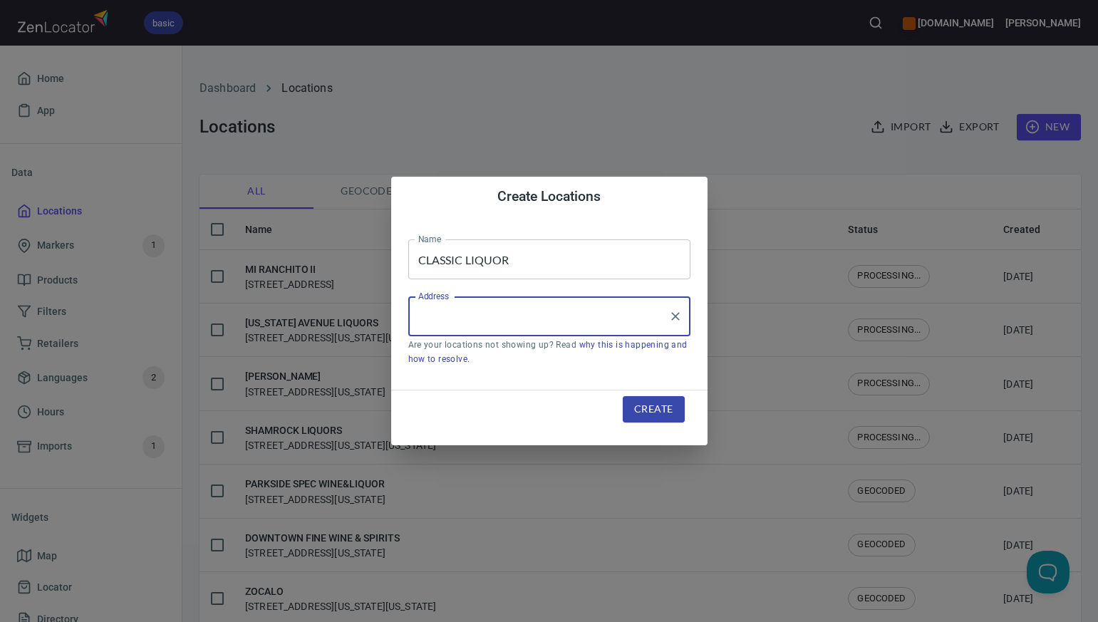
click at [421, 309] on input "Address" at bounding box center [539, 316] width 248 height 27
paste input "407 E COMMERCE STREET, , BROWNWOOD, TX76801"
click at [581, 369] on li "407 East Commerce Street, Brownwood, Texas, United States" at bounding box center [549, 358] width 282 height 26
type input "407 East Commerce Street, Brownwood, Texas, United States"
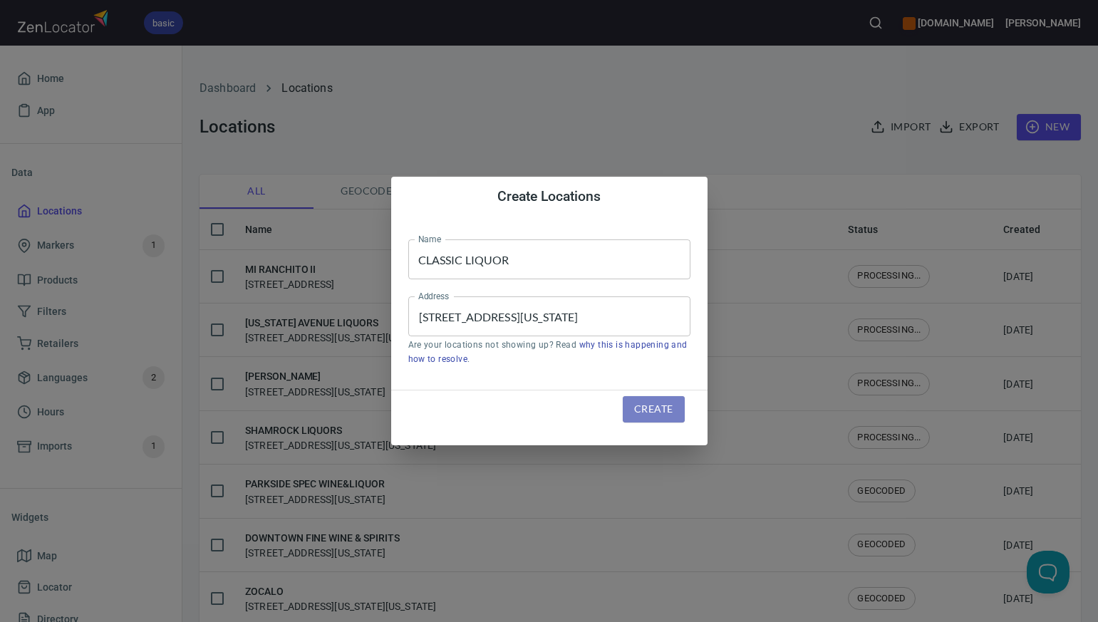
scroll to position [0, 0]
click at [648, 415] on span "Create" at bounding box center [653, 409] width 38 height 18
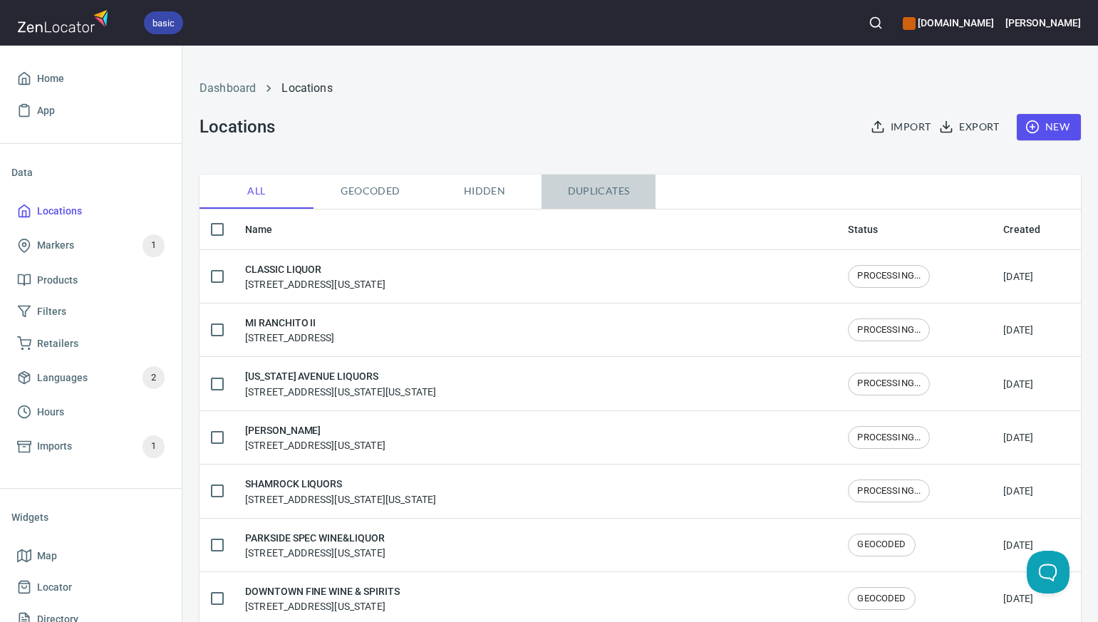
click at [595, 195] on span "Duplicates" at bounding box center [598, 191] width 97 height 18
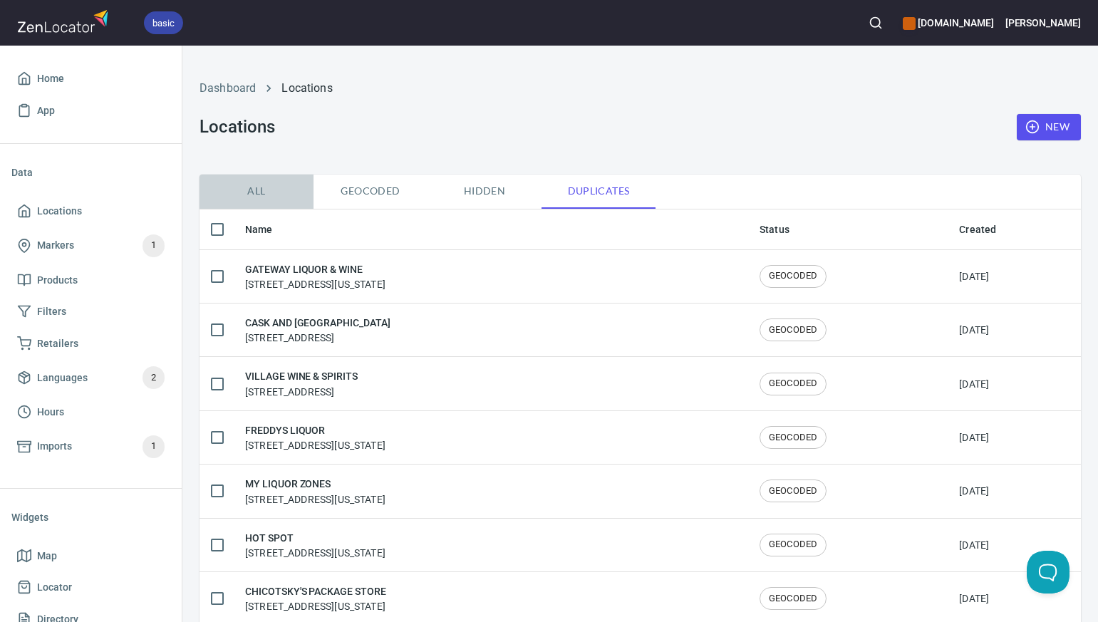
click at [260, 187] on span "All" at bounding box center [256, 191] width 97 height 18
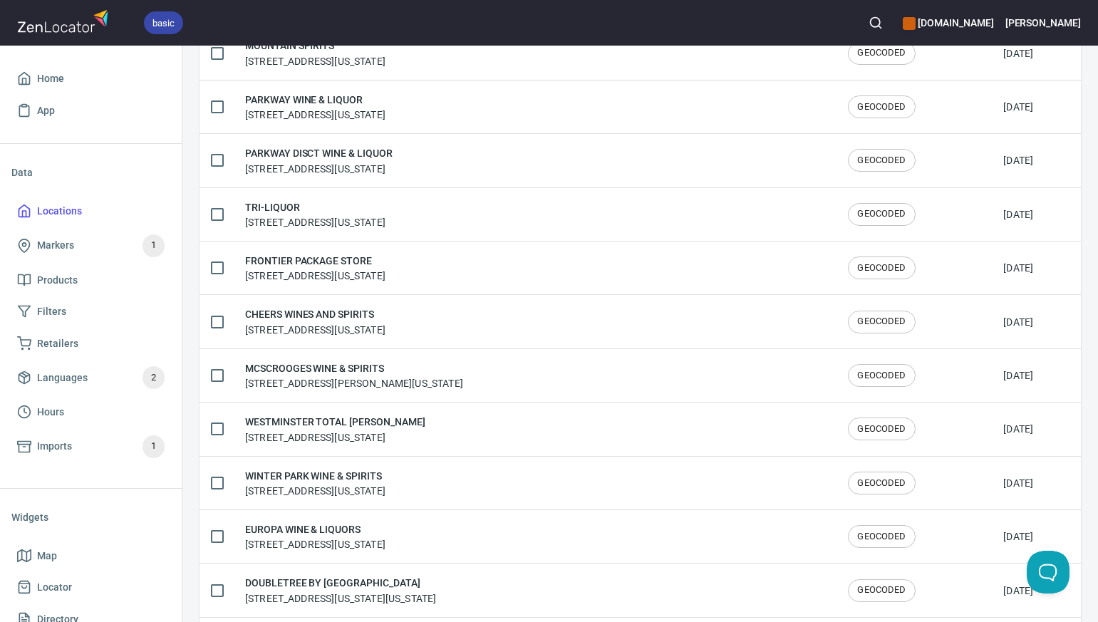
scroll to position [2368, 0]
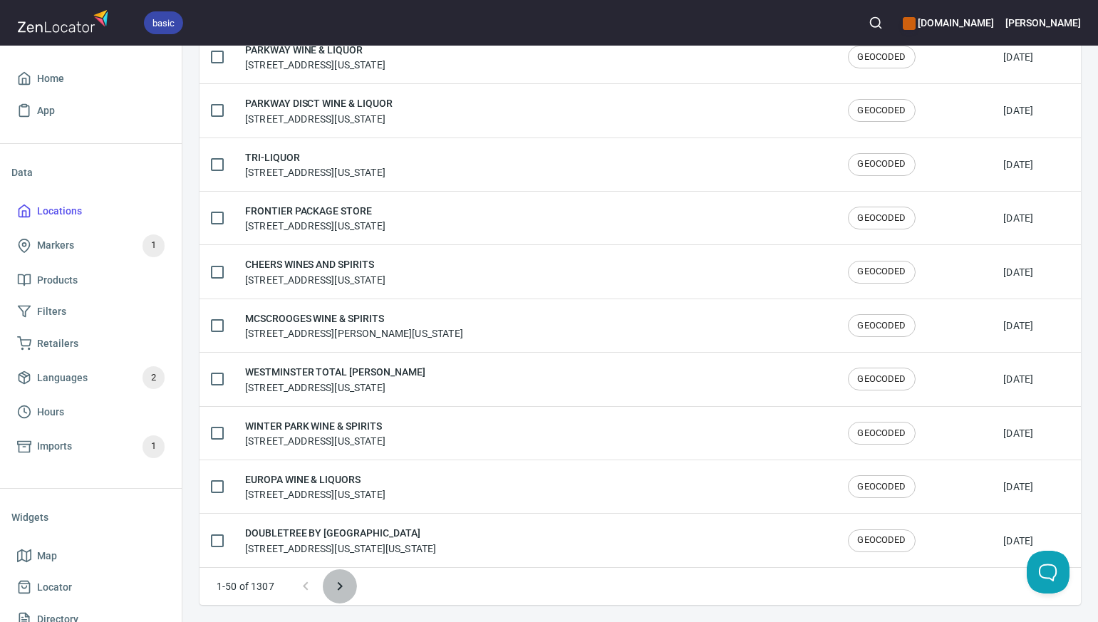
click at [340, 586] on icon "Next page" at bounding box center [339, 586] width 5 height 9
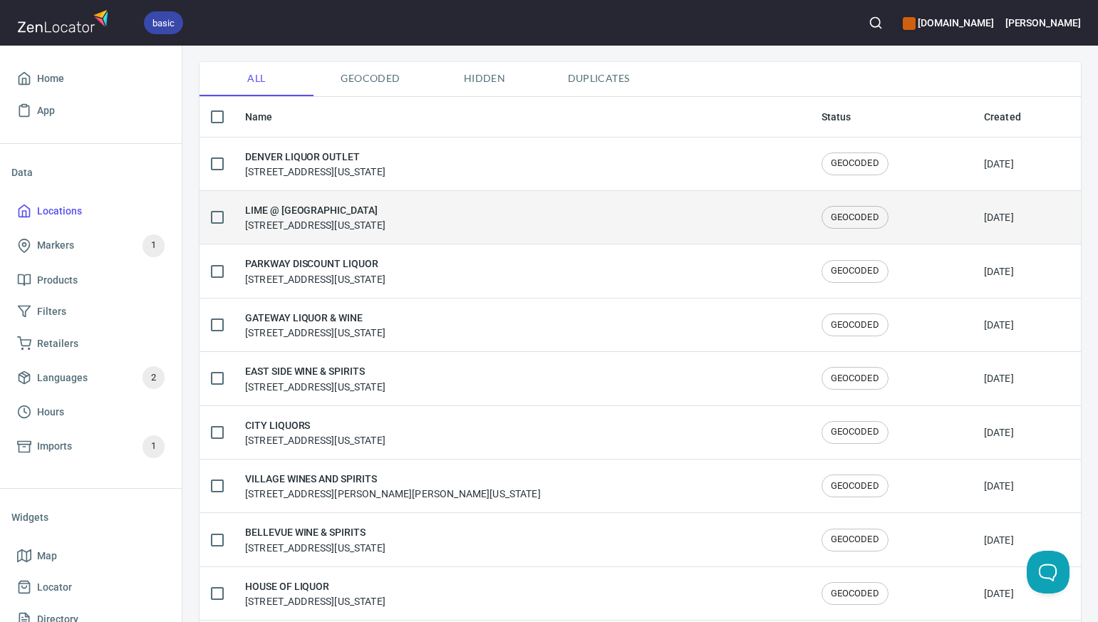
scroll to position [98, 0]
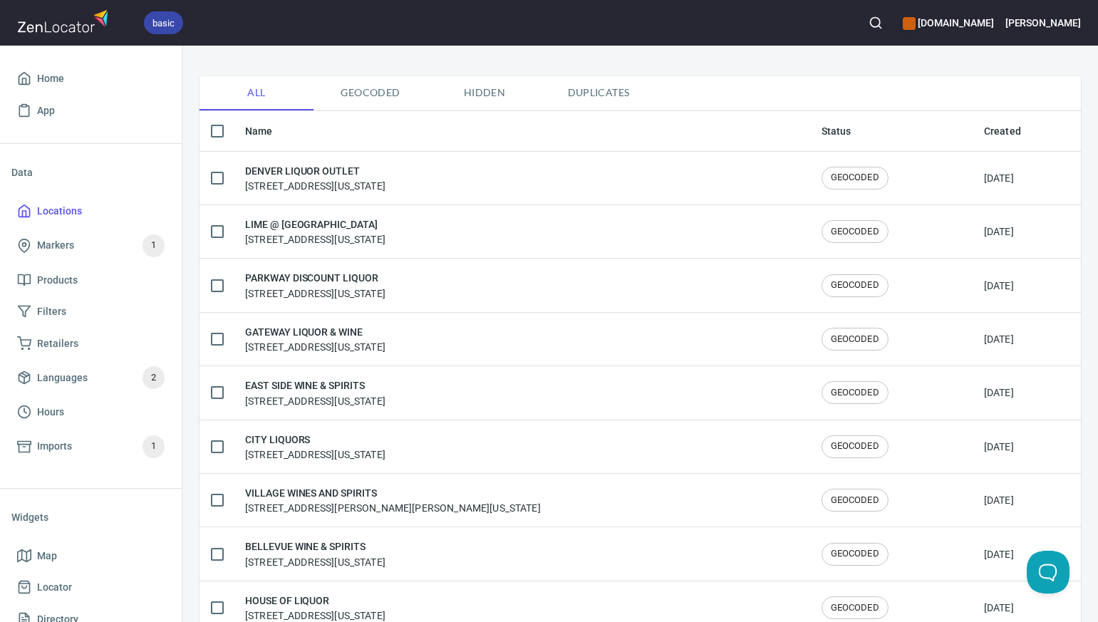
click at [588, 90] on span "Duplicates" at bounding box center [598, 93] width 97 height 18
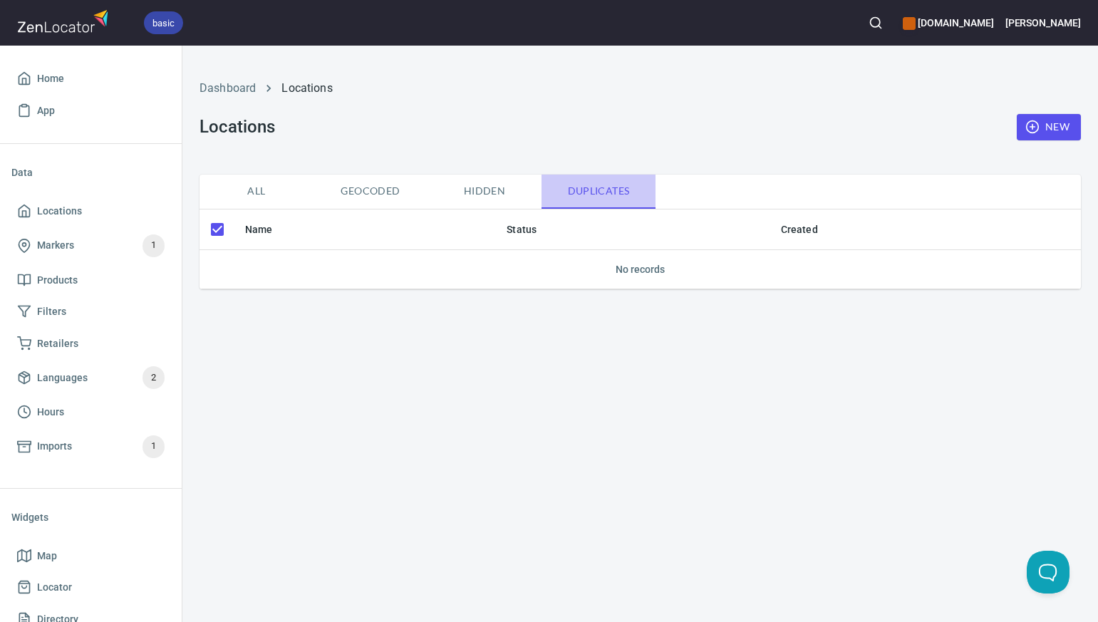
click at [586, 190] on span "Duplicates" at bounding box center [598, 191] width 97 height 18
click at [258, 193] on span "All" at bounding box center [256, 191] width 97 height 18
checkbox input "false"
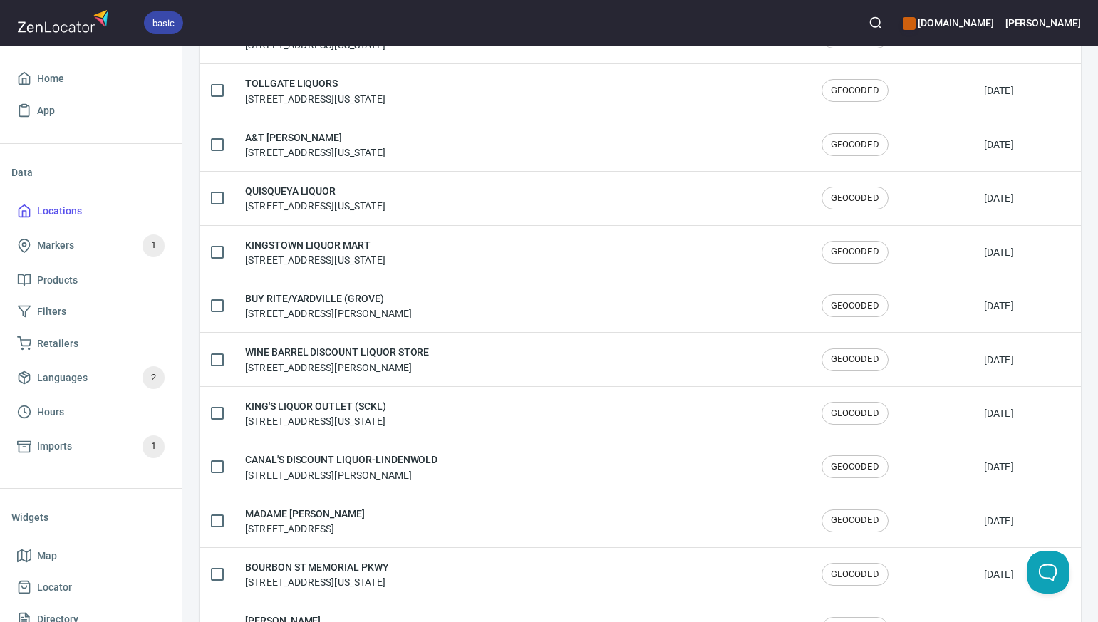
scroll to position [2368, 0]
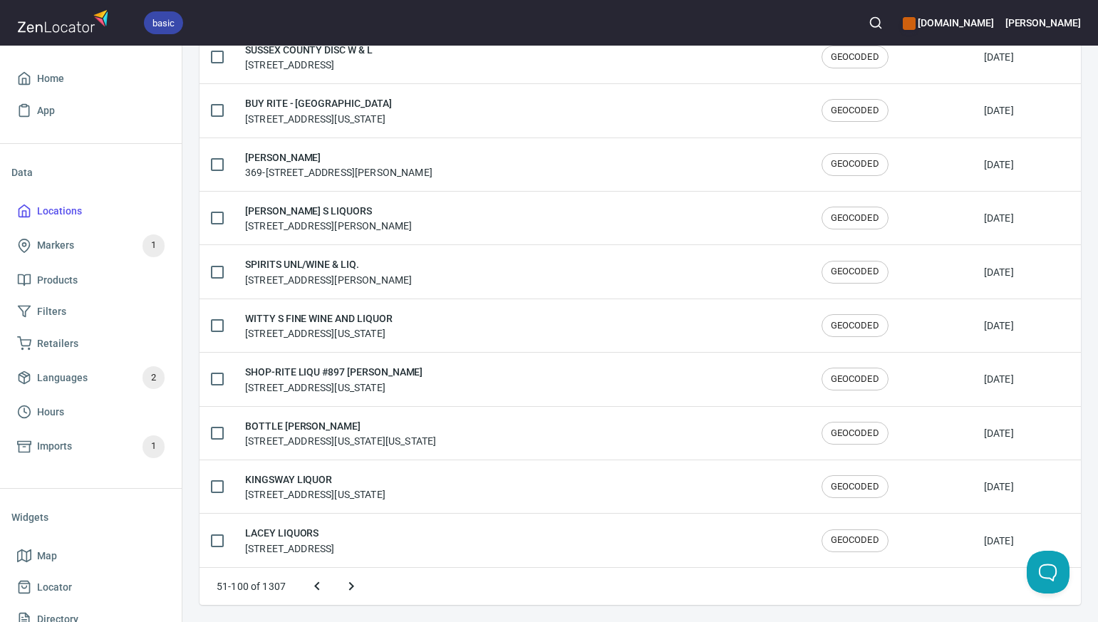
click at [316, 585] on icon "Previous page" at bounding box center [316, 585] width 5 height 9
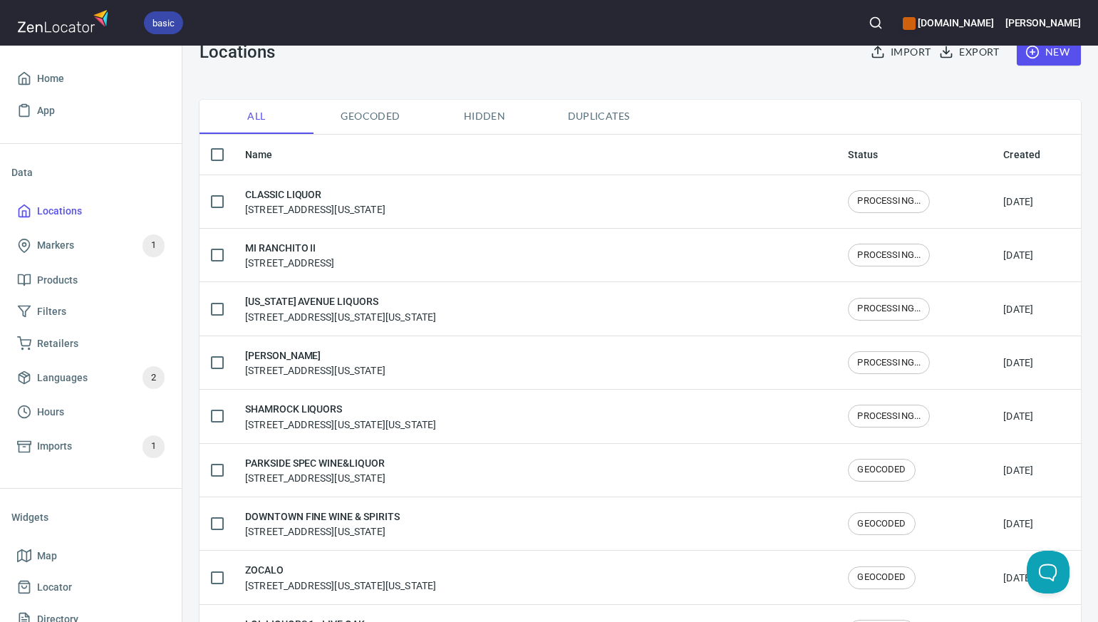
scroll to position [0, 0]
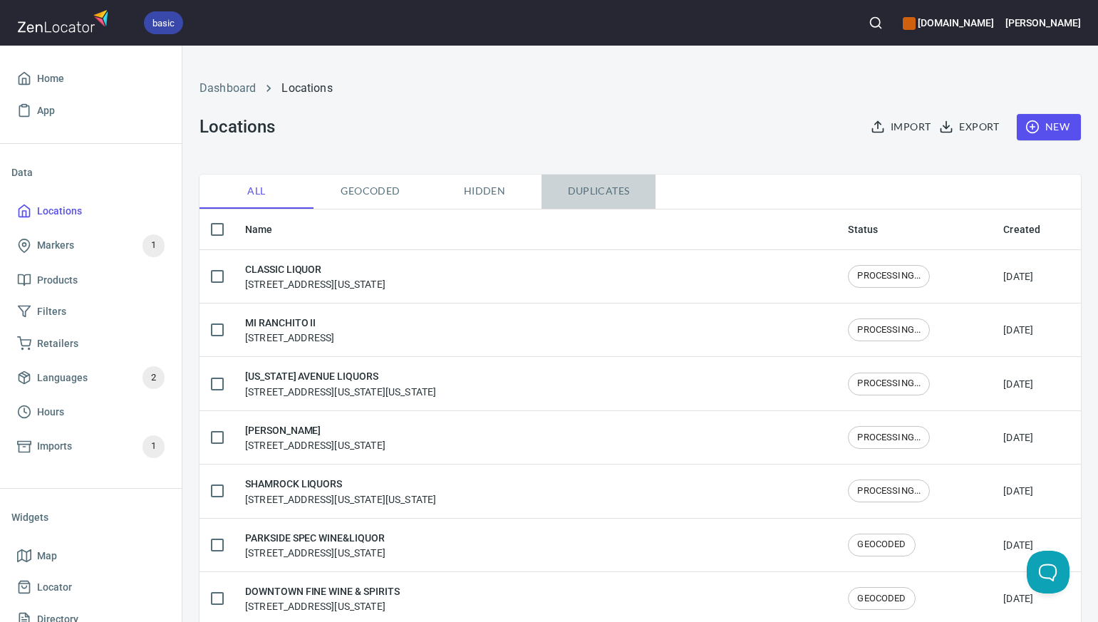
click at [608, 188] on span "Duplicates" at bounding box center [598, 191] width 97 height 18
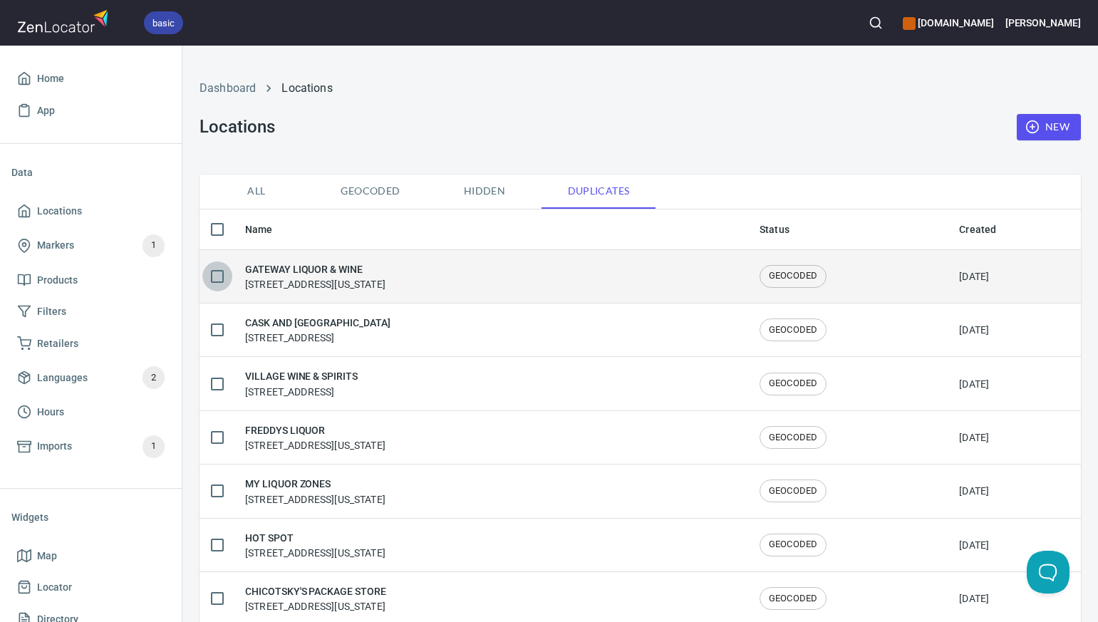
click at [219, 274] on input "checkbox" at bounding box center [217, 276] width 30 height 30
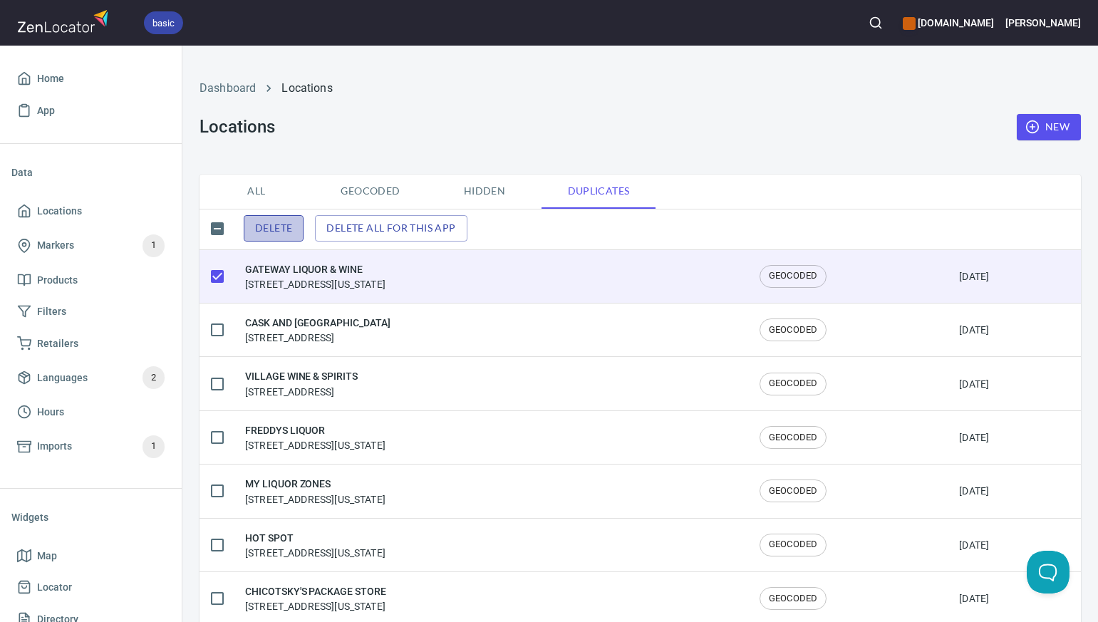
click at [286, 224] on span "Delete" at bounding box center [273, 228] width 37 height 18
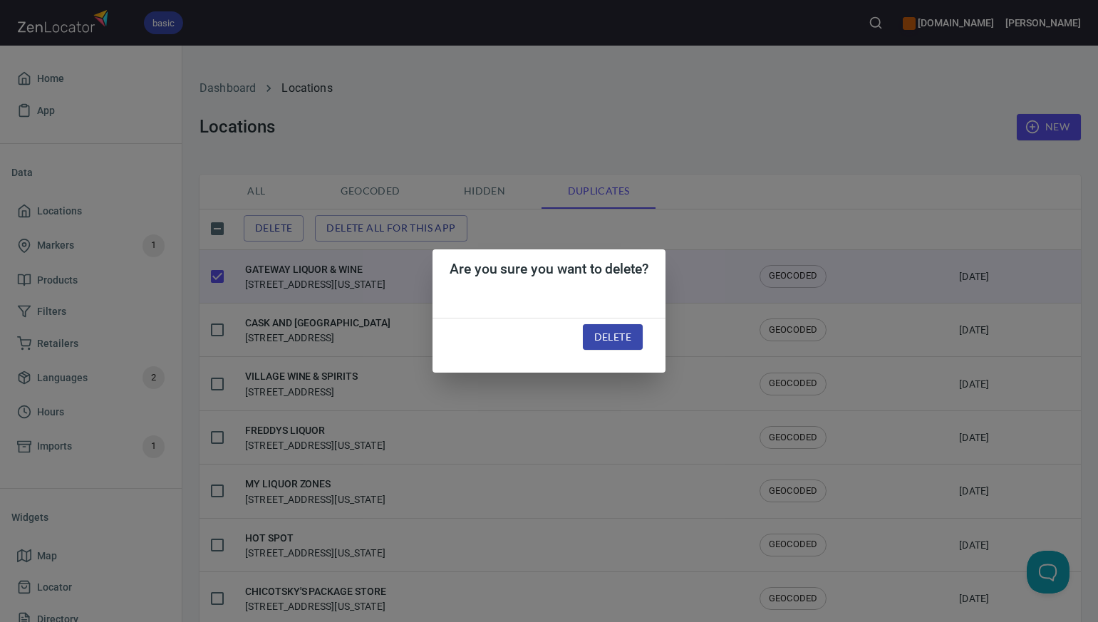
click at [616, 339] on span "Delete" at bounding box center [612, 337] width 37 height 18
checkbox input "false"
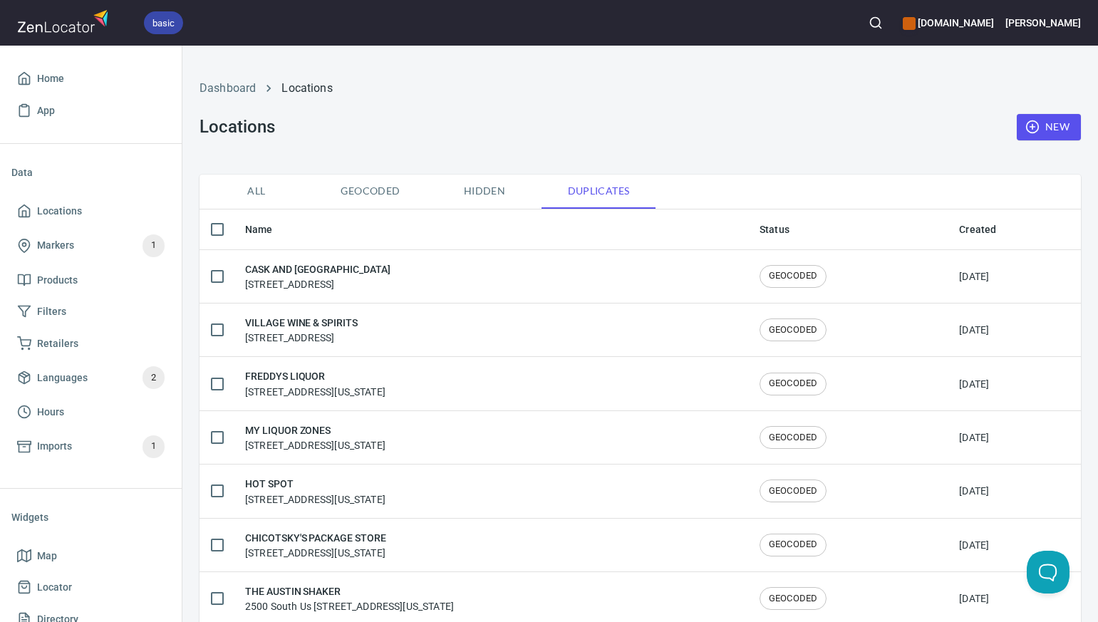
click at [256, 191] on span "All" at bounding box center [256, 191] width 97 height 18
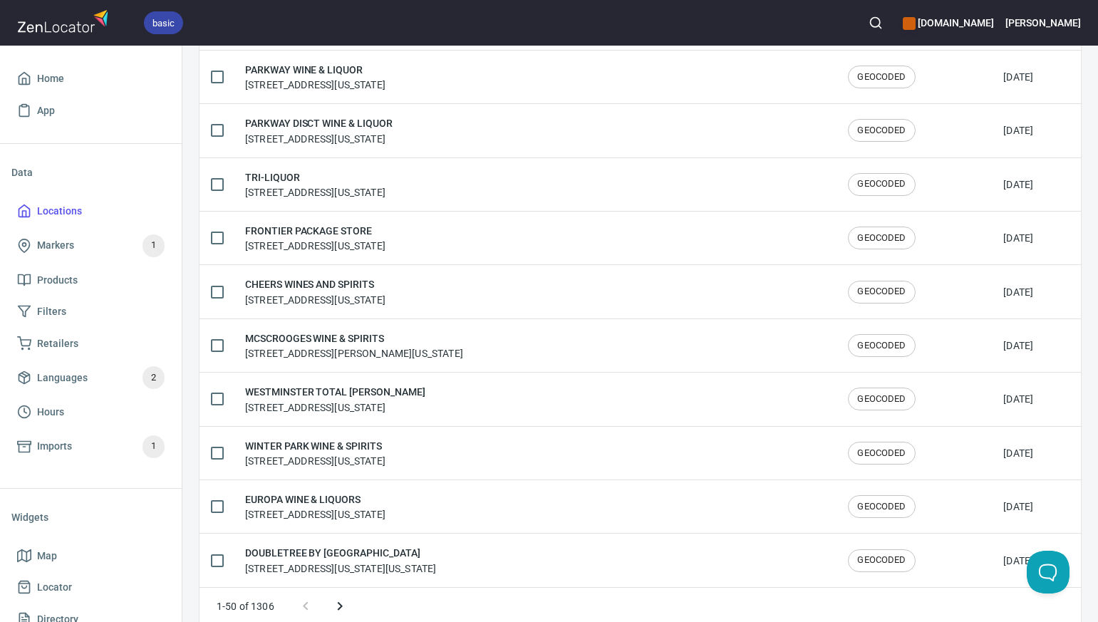
scroll to position [2368, 0]
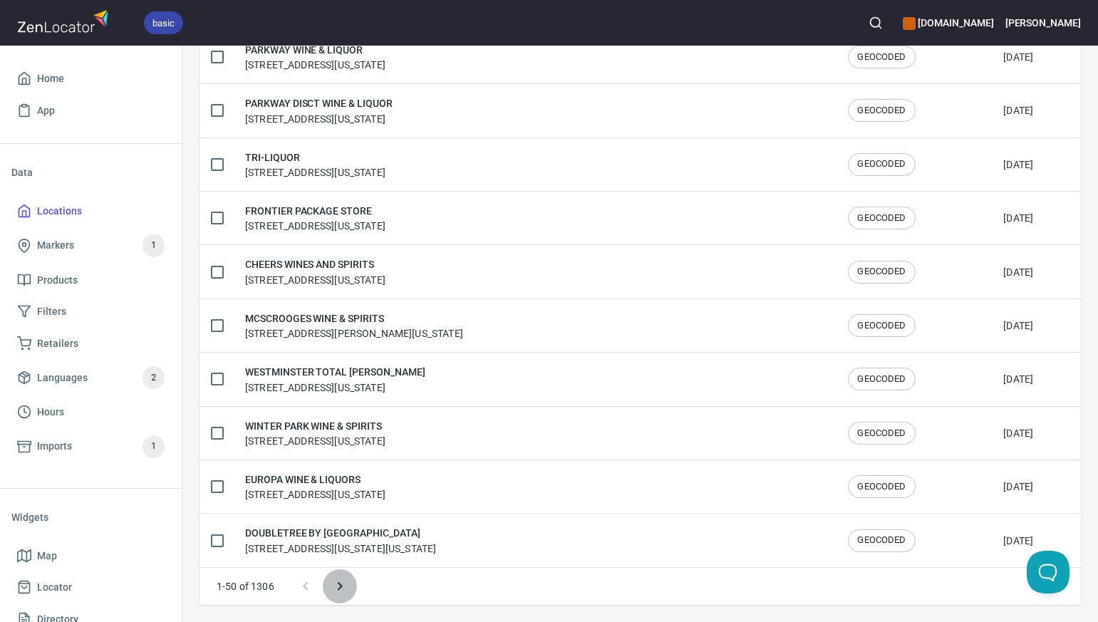
click at [340, 585] on icon "Next page" at bounding box center [339, 586] width 5 height 9
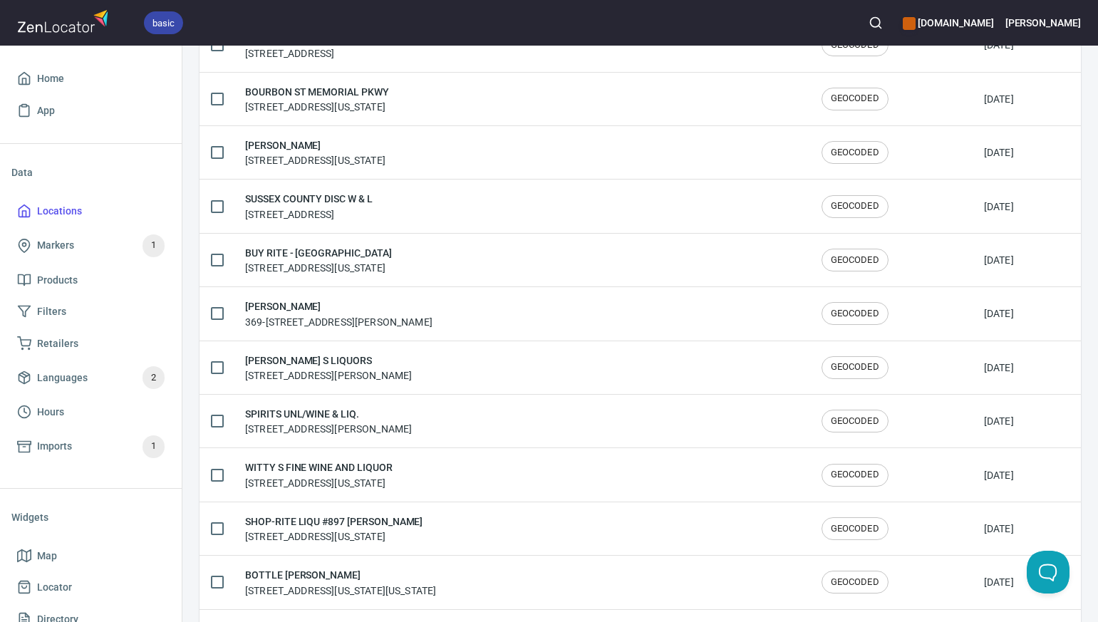
scroll to position [2314, 0]
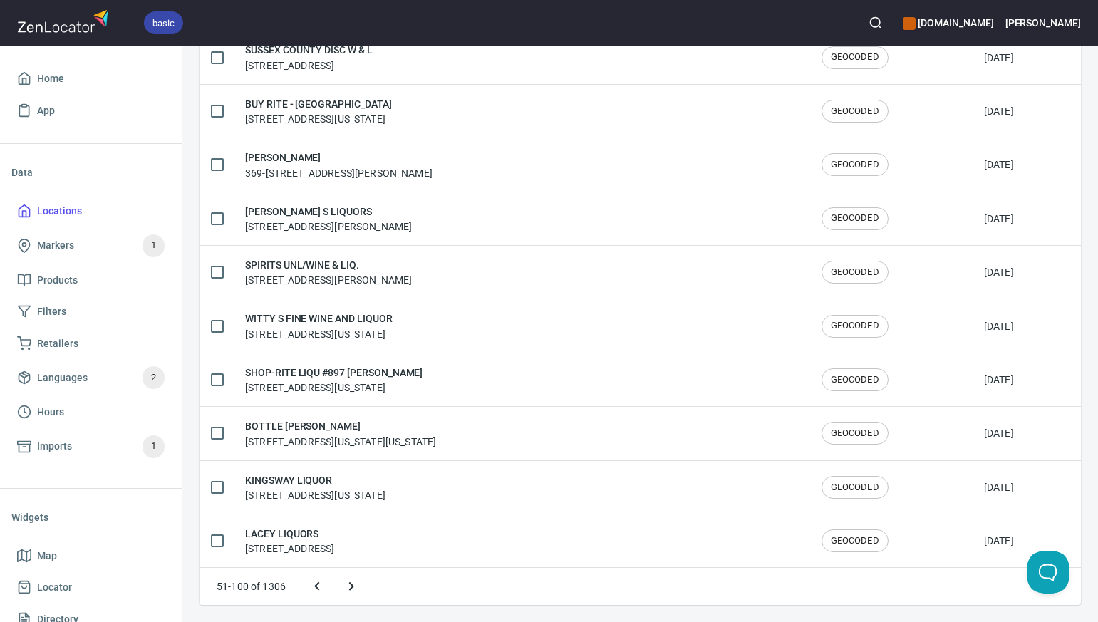
click at [315, 583] on icon "Previous page" at bounding box center [316, 586] width 17 height 17
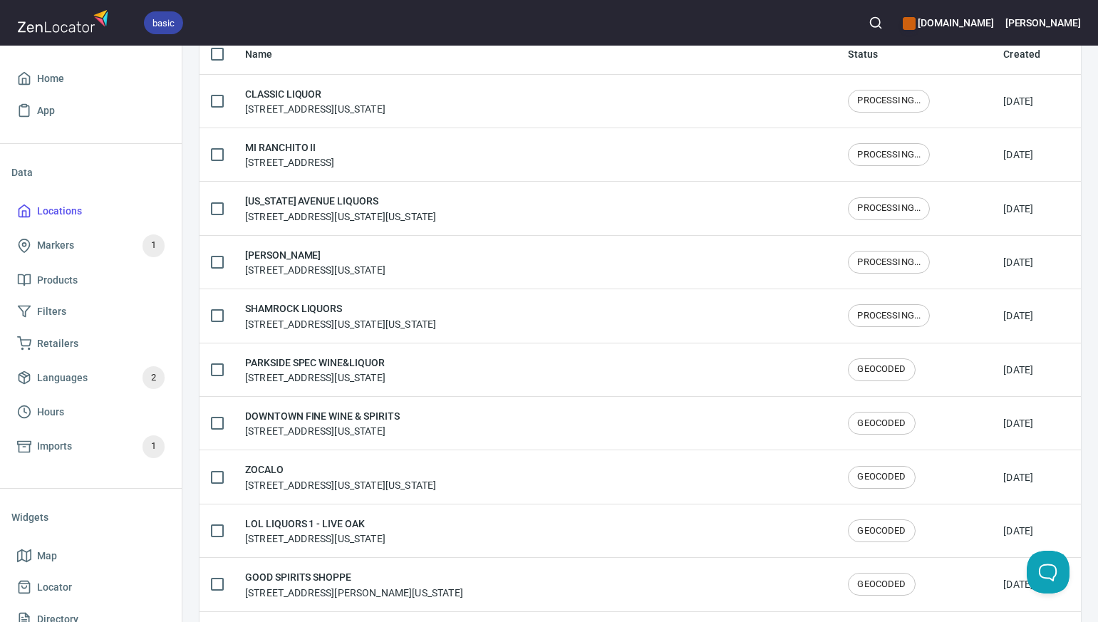
scroll to position [0, 0]
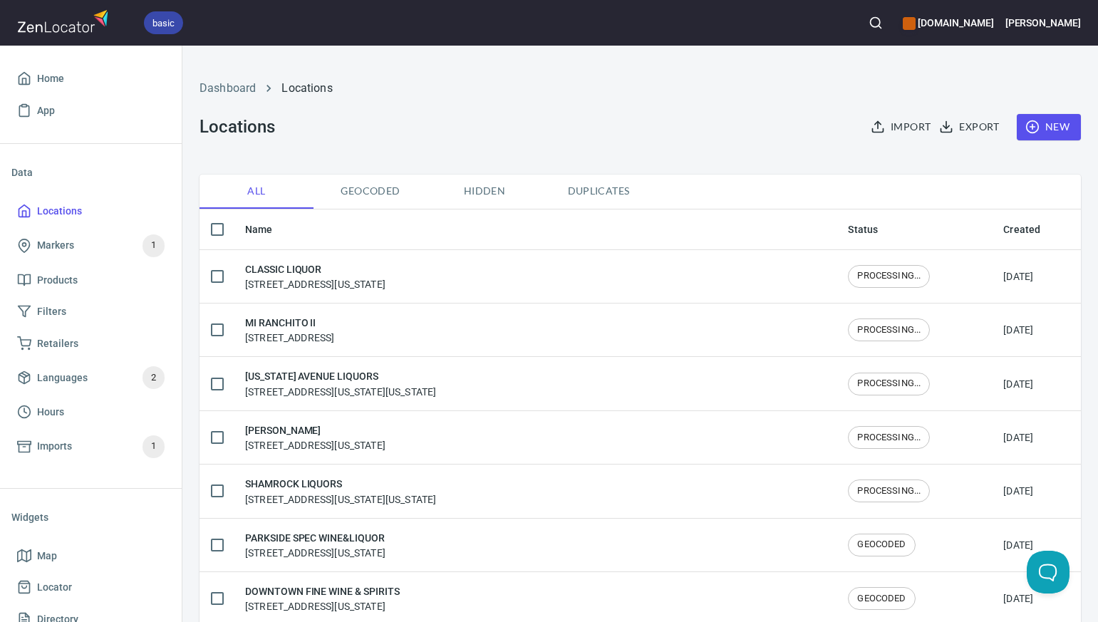
click at [1058, 121] on span "New" at bounding box center [1048, 127] width 41 height 18
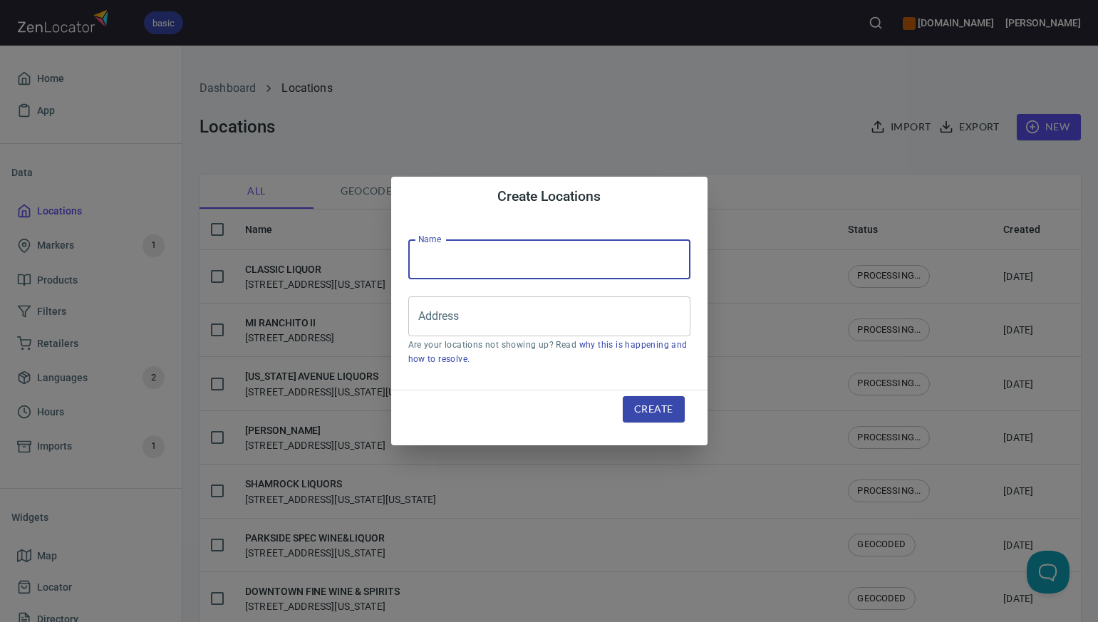
click at [461, 260] on input "text" at bounding box center [549, 259] width 282 height 40
type input "GATEWAY LIQUOR & WINE"
click at [952, 21] on div "Create Locations Name GATEWAY LIQUOR & WINE Name Address Address Are your locat…" at bounding box center [549, 311] width 1098 height 622
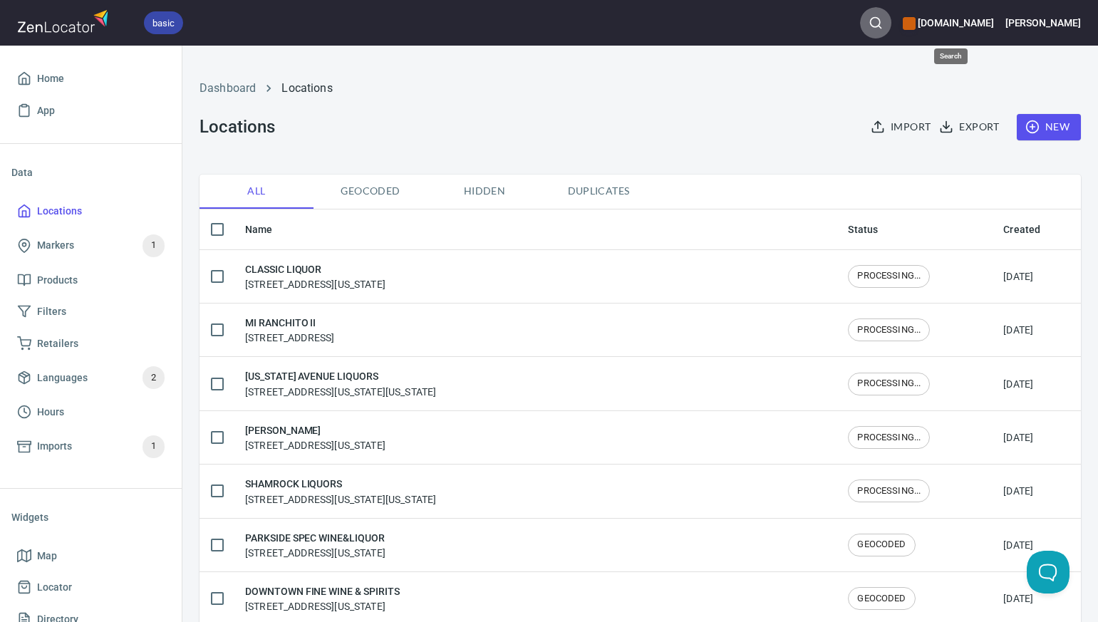
click at [883, 23] on icon "button" at bounding box center [875, 23] width 14 height 14
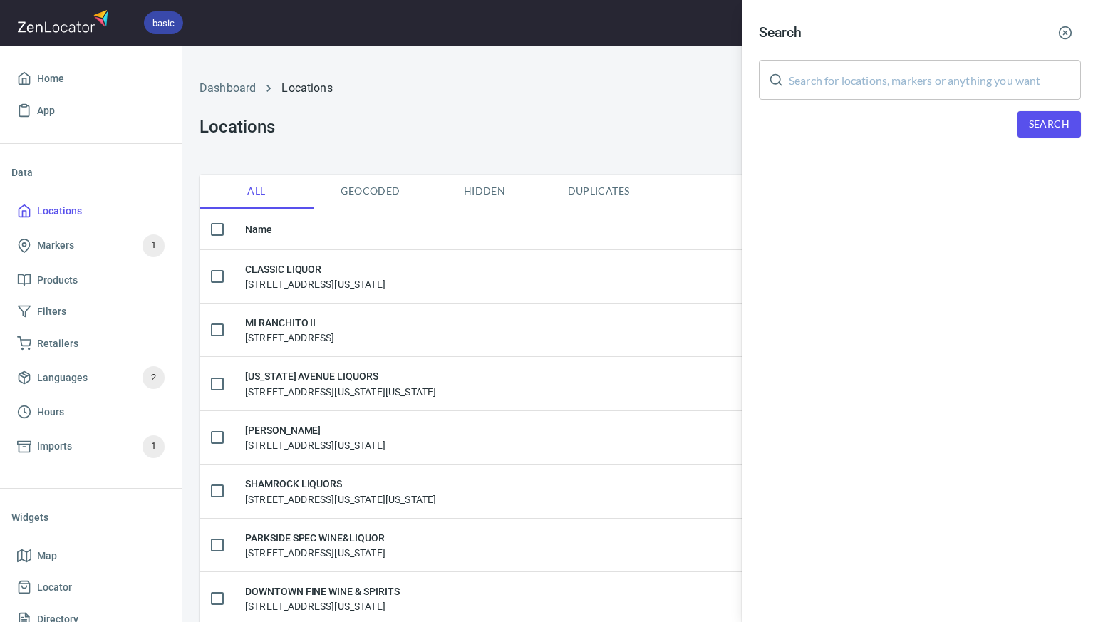
click at [866, 68] on input "text" at bounding box center [935, 80] width 292 height 40
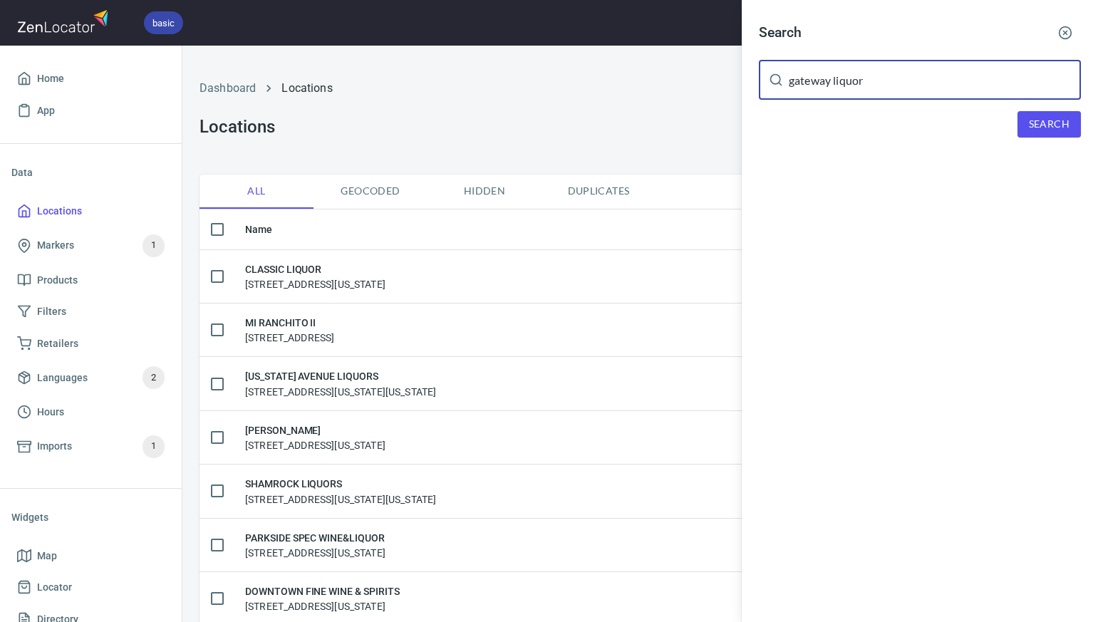
click at [1057, 121] on span "Search" at bounding box center [1049, 124] width 41 height 18
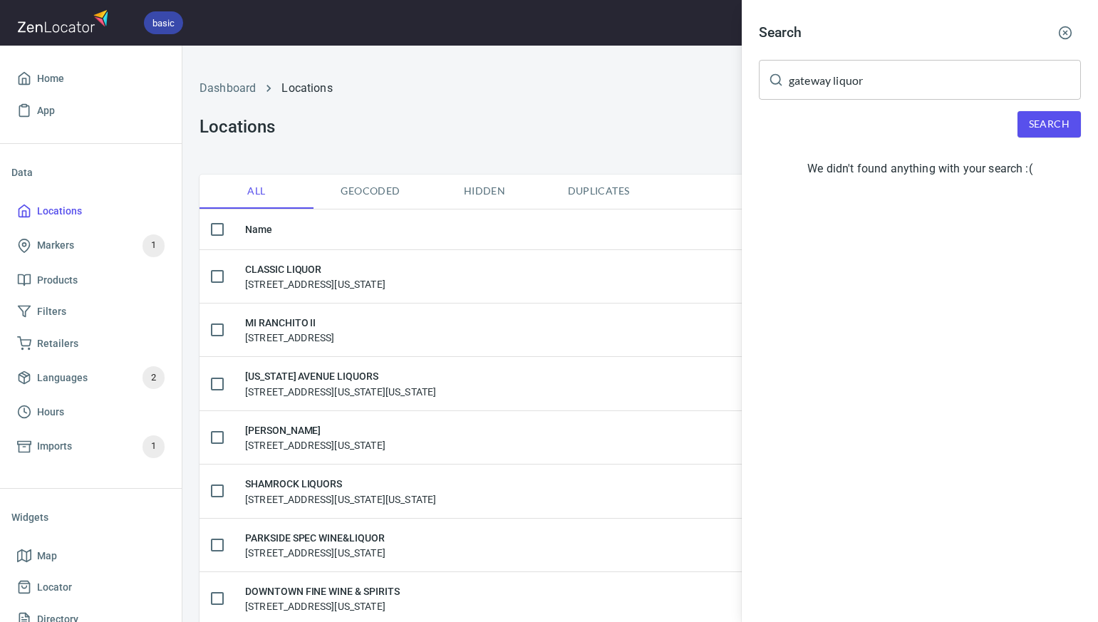
click at [872, 84] on input "gateway liquor" at bounding box center [935, 80] width 292 height 40
type input "g"
click at [669, 110] on div at bounding box center [549, 311] width 1098 height 622
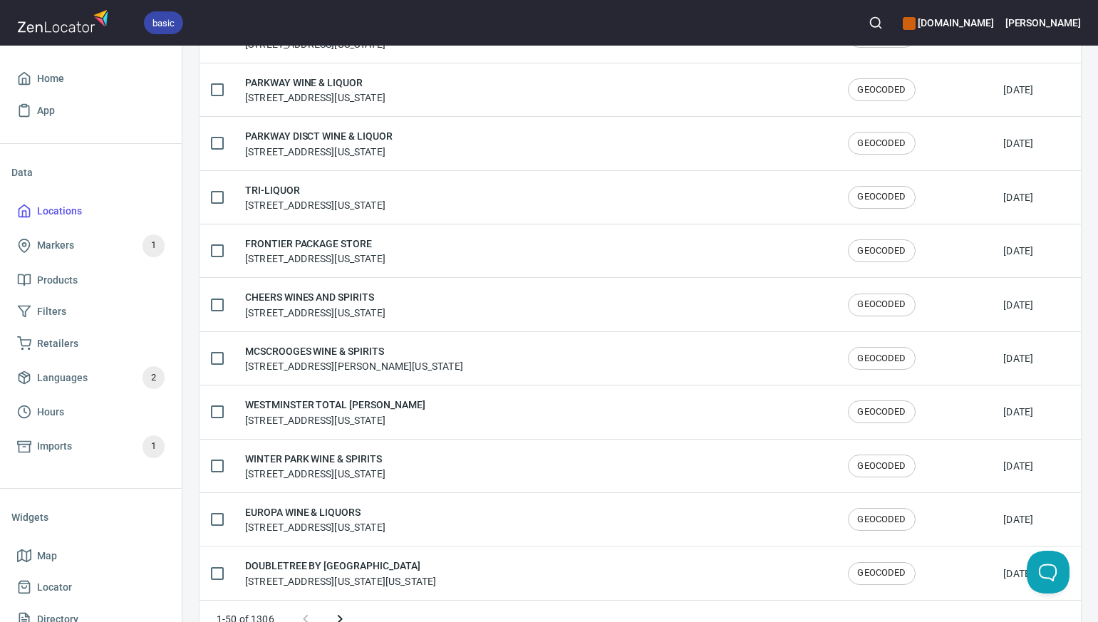
scroll to position [2368, 0]
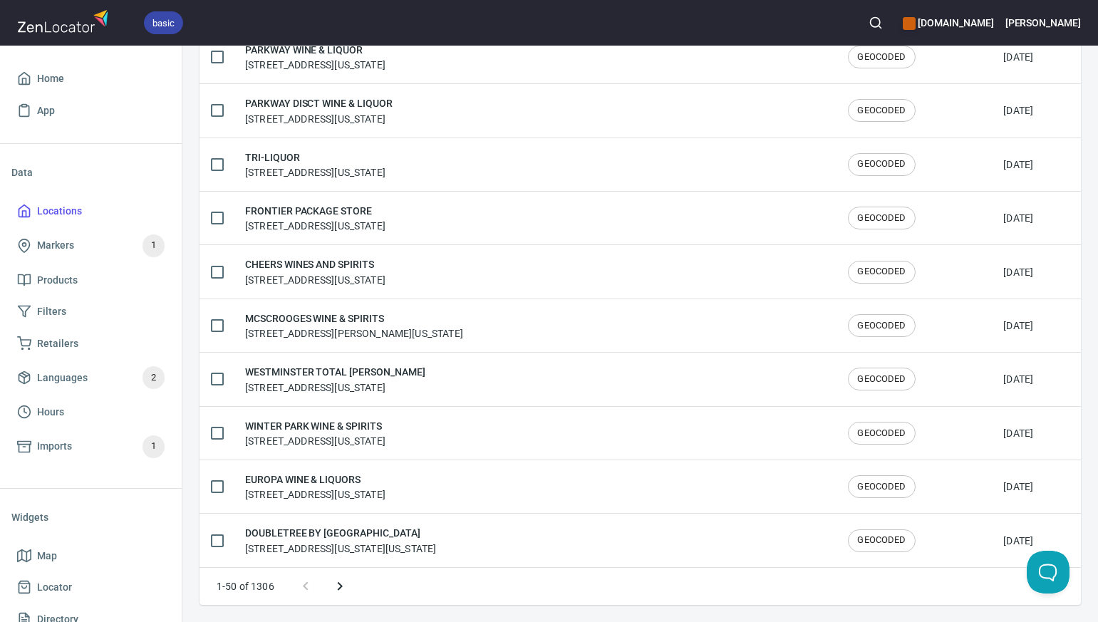
click at [338, 584] on icon "Next page" at bounding box center [339, 586] width 5 height 9
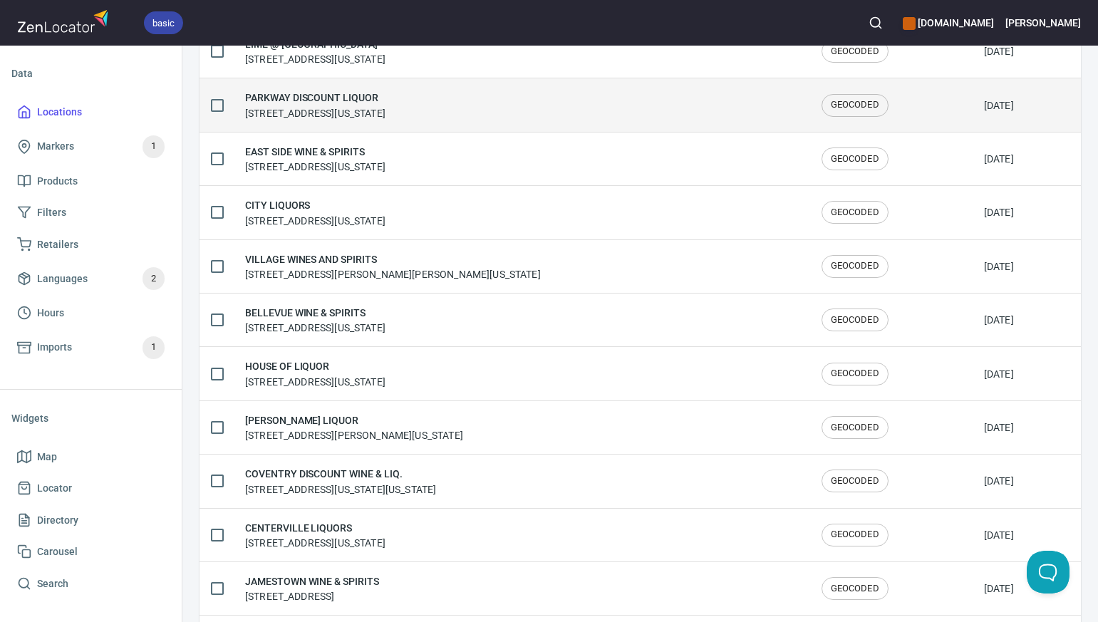
scroll to position [0, 0]
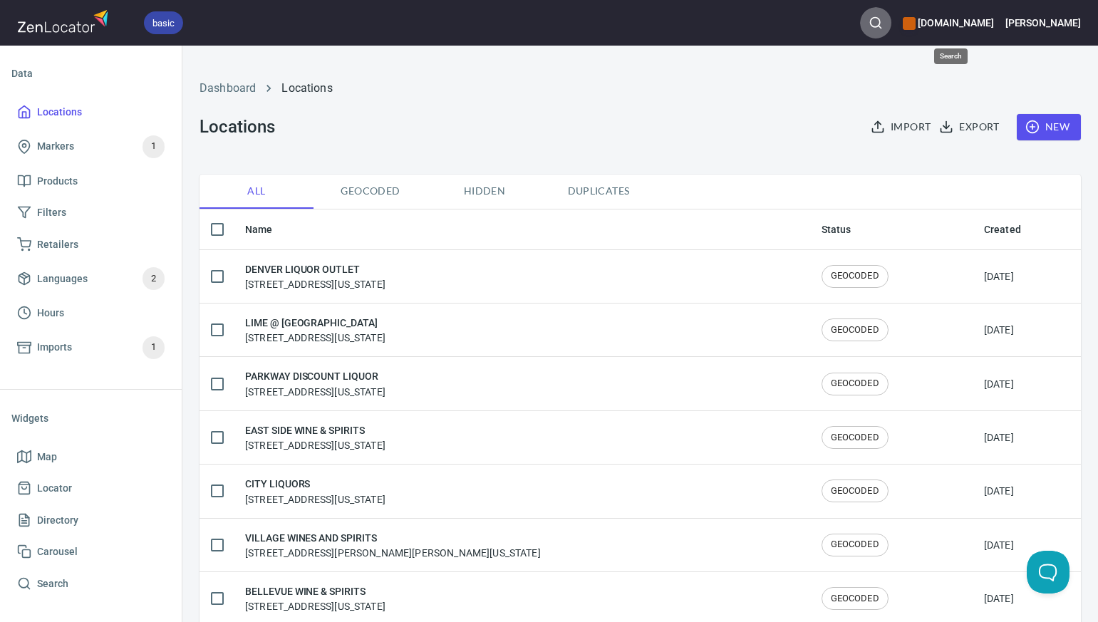
click at [883, 21] on icon "button" at bounding box center [875, 23] width 14 height 14
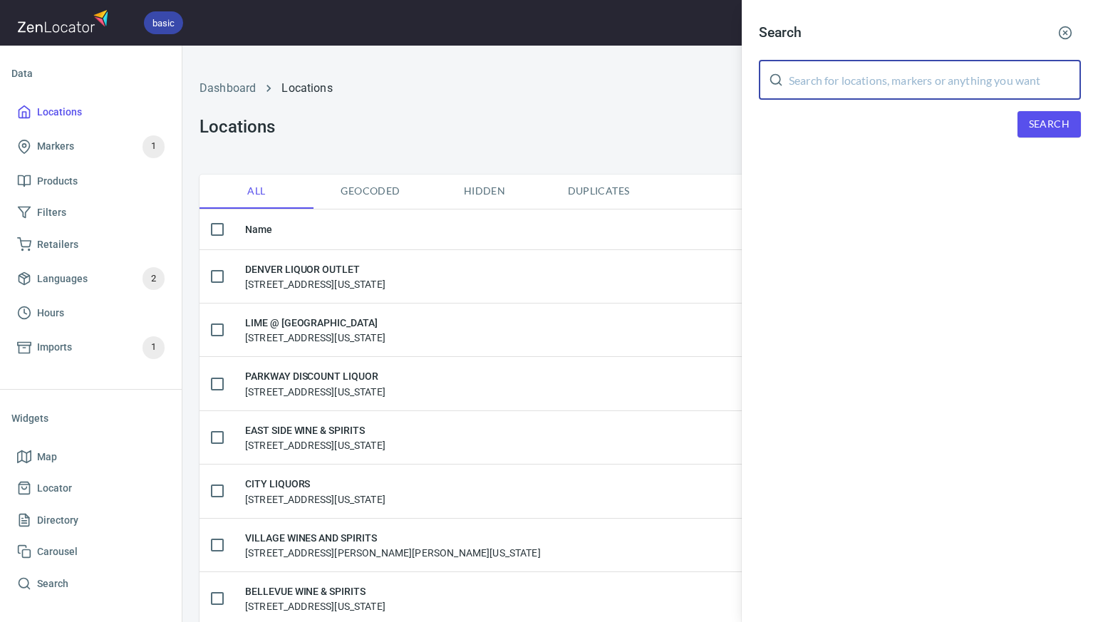
click at [814, 77] on input "text" at bounding box center [935, 80] width 292 height 40
type input "deleted"
click at [1040, 124] on span "Search" at bounding box center [1049, 124] width 41 height 18
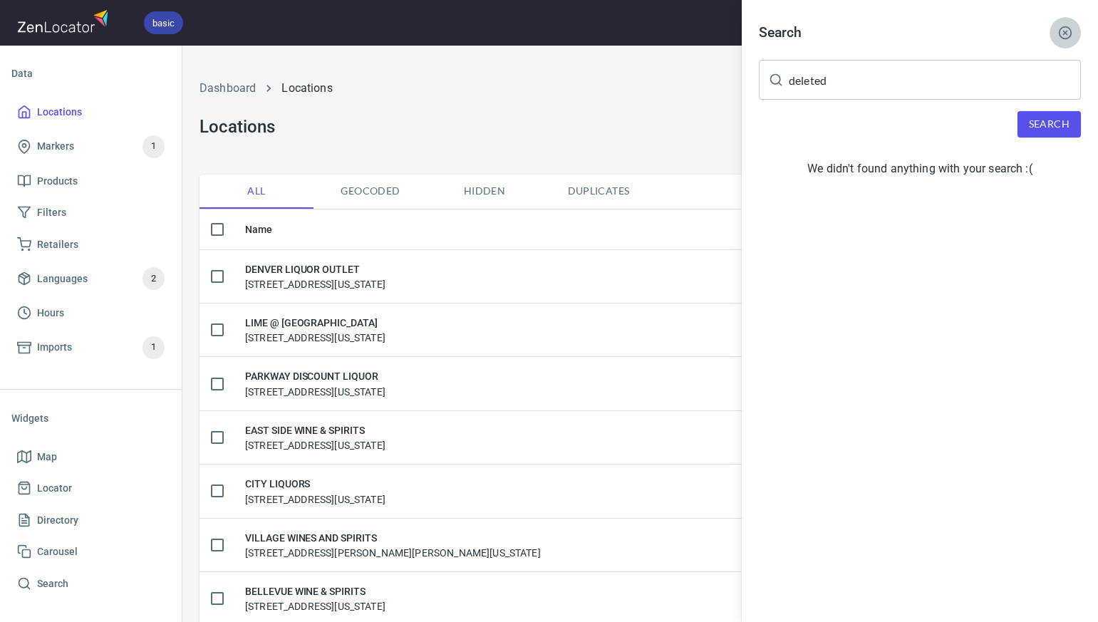
click at [1064, 31] on line "button" at bounding box center [1066, 33] width 4 height 4
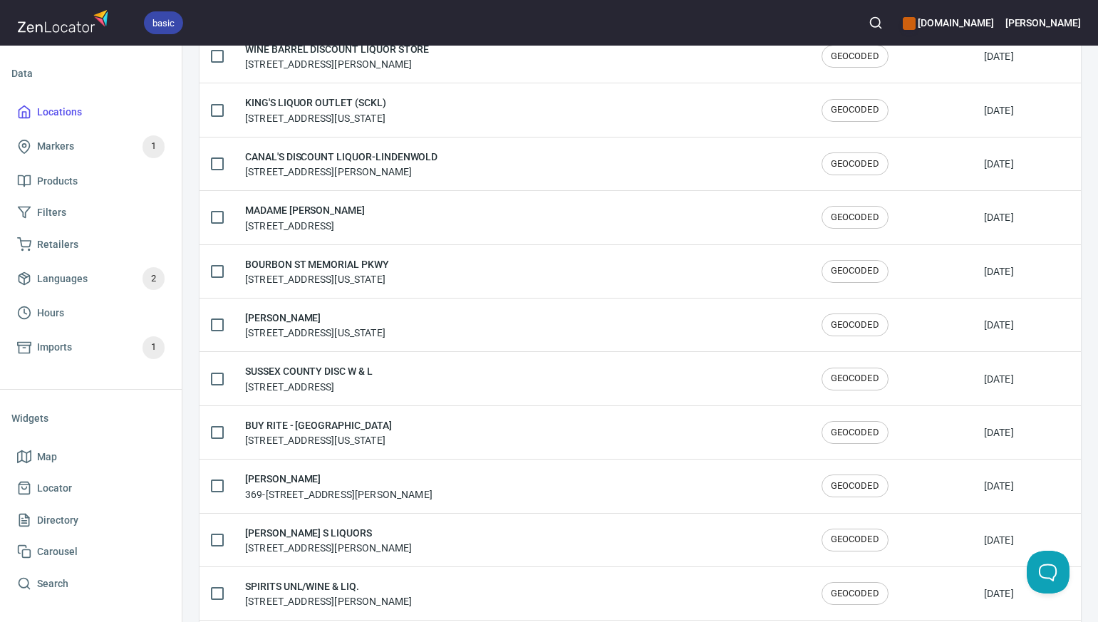
scroll to position [2314, 0]
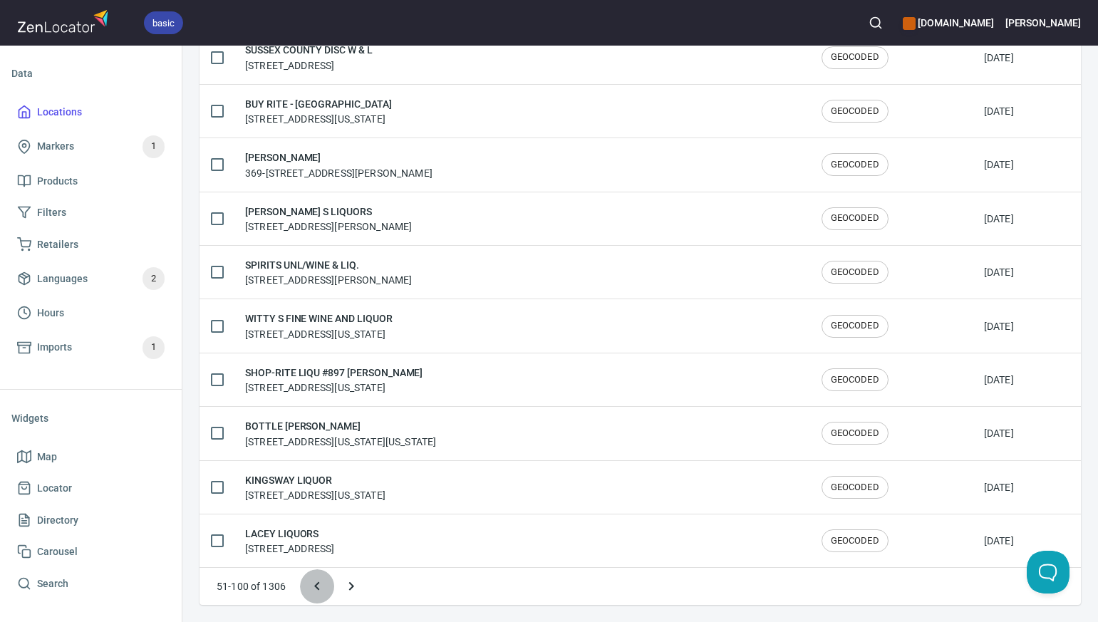
click at [316, 585] on icon "Previous page" at bounding box center [316, 586] width 5 height 9
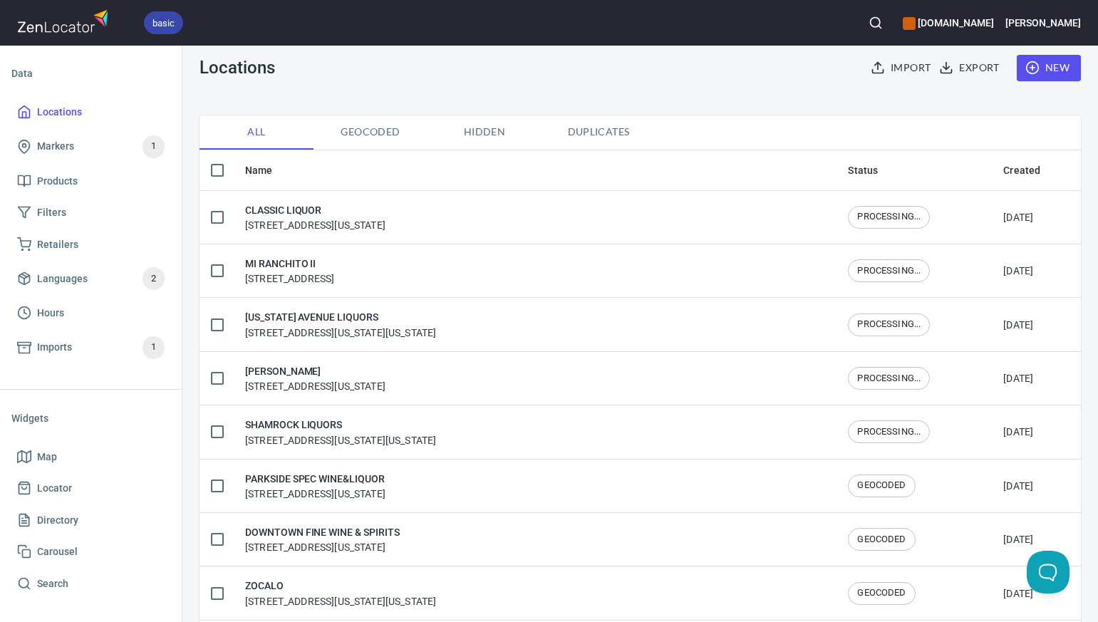
scroll to position [0, 0]
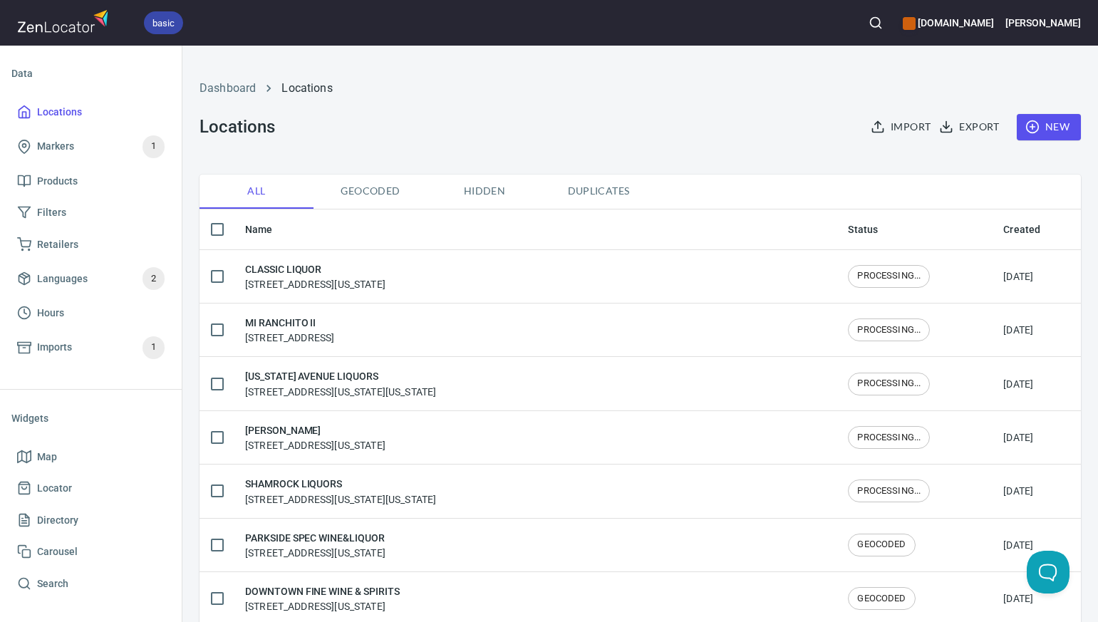
click at [1062, 130] on span "New" at bounding box center [1048, 127] width 41 height 18
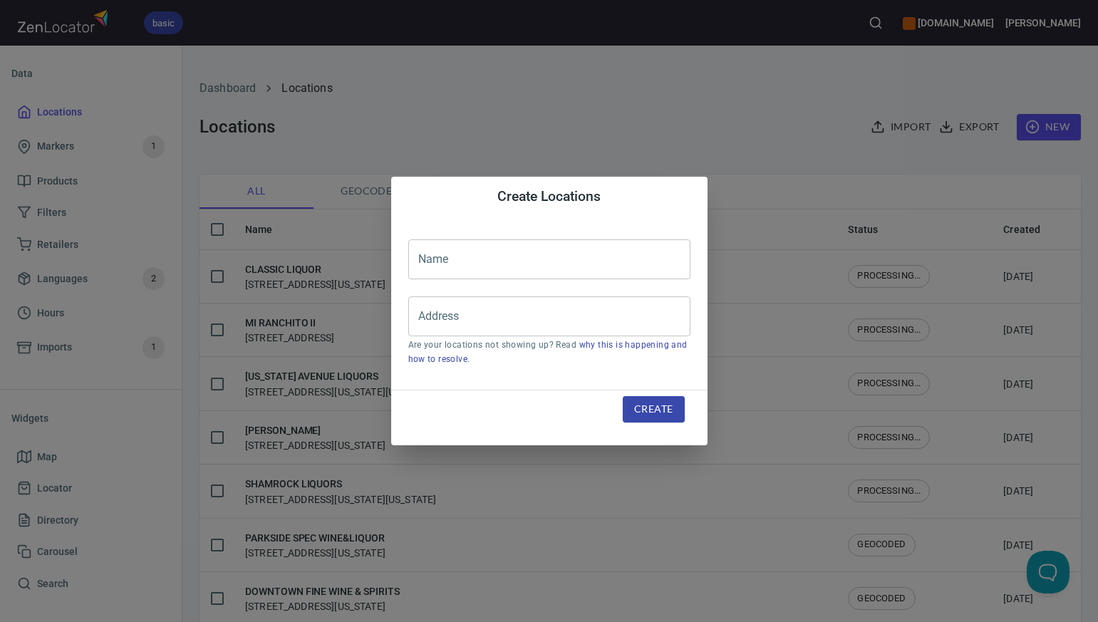
click at [430, 256] on input "text" at bounding box center [549, 259] width 282 height 40
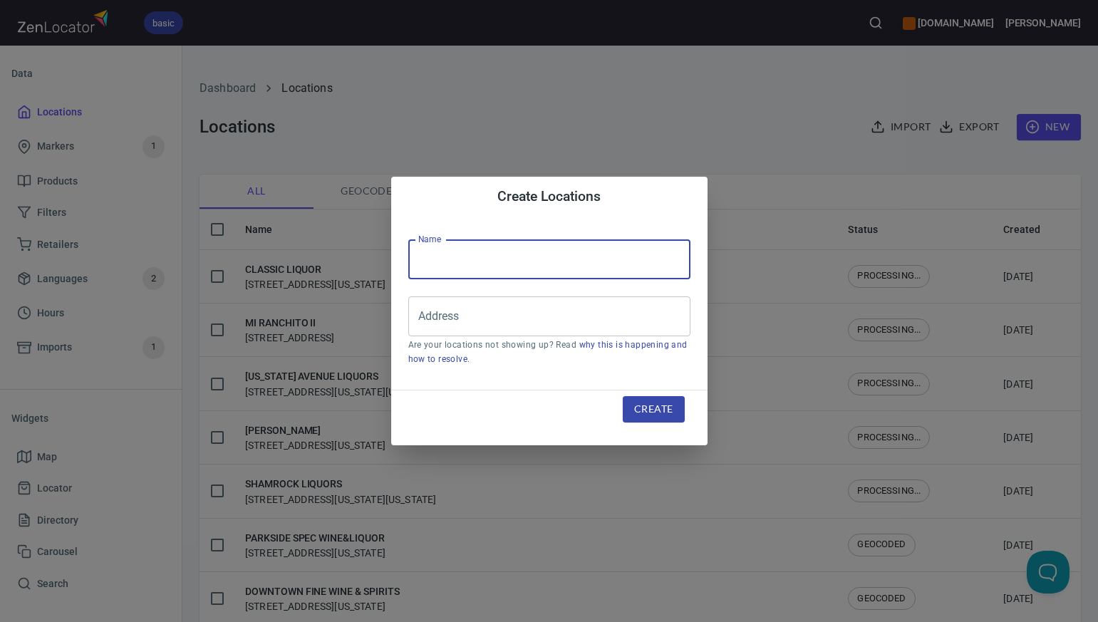
paste input "GATEWAY LIQUOR & WINE"
type input "GATEWAY LIQUOR & WINE"
click at [438, 313] on input "Address" at bounding box center [539, 316] width 248 height 27
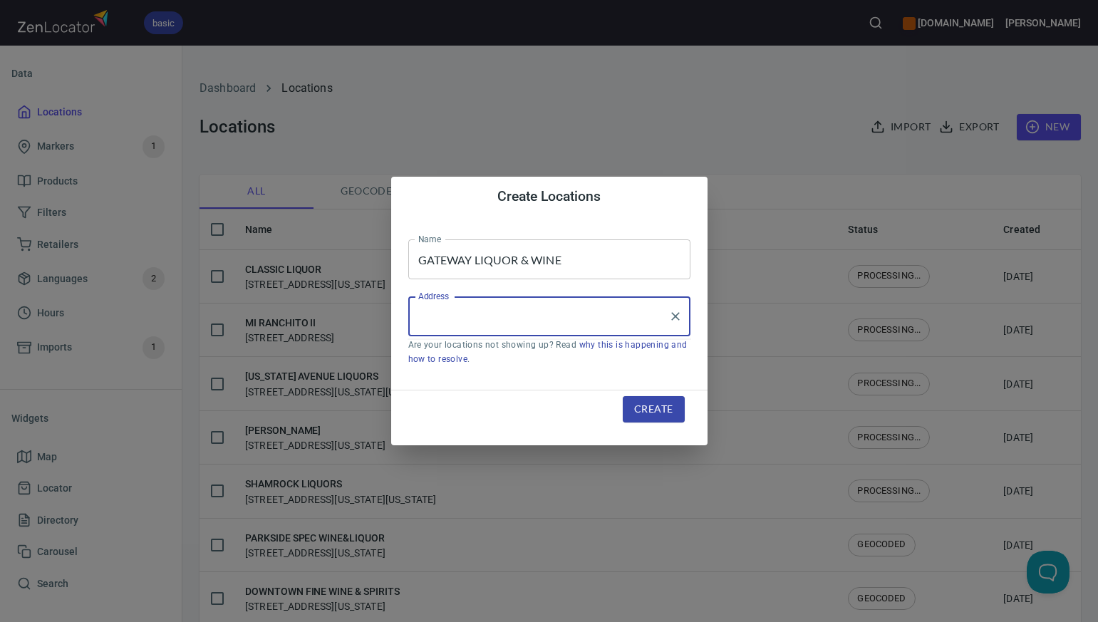
paste input "3751 TOWER ROAD, UNIT E, AURORA, CO80011"
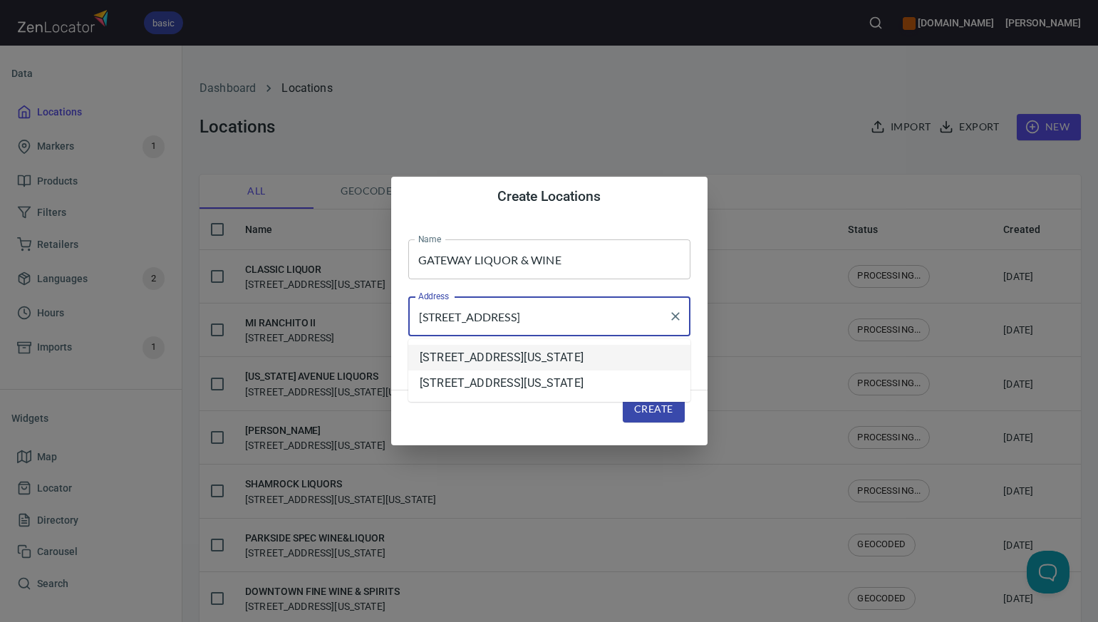
click at [467, 360] on li "[STREET_ADDRESS][US_STATE]" at bounding box center [549, 358] width 282 height 26
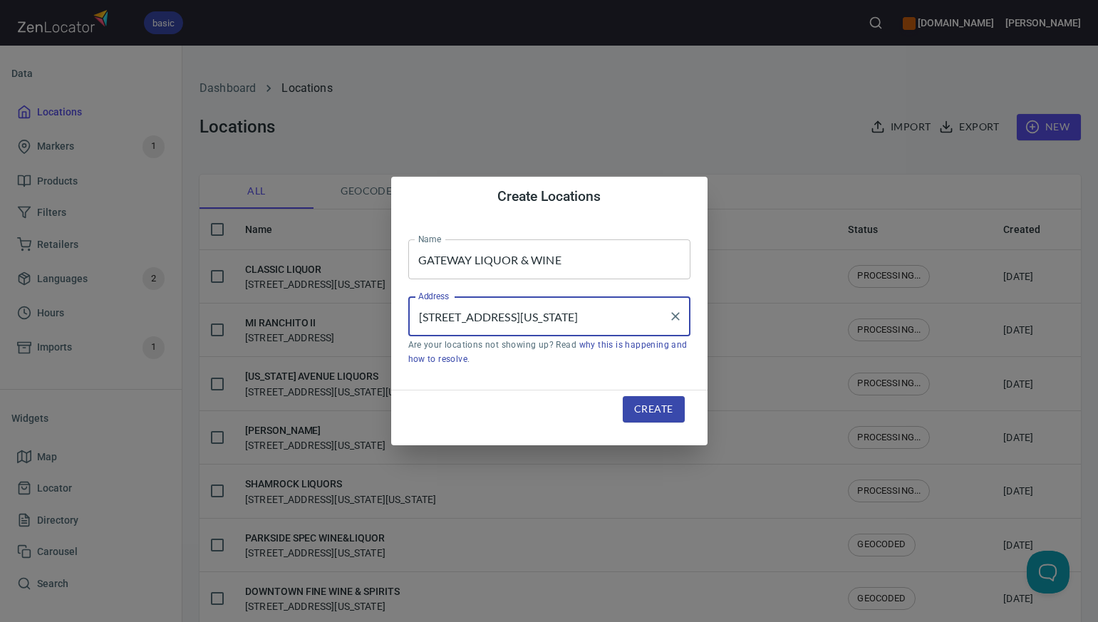
type input "[STREET_ADDRESS][US_STATE]"
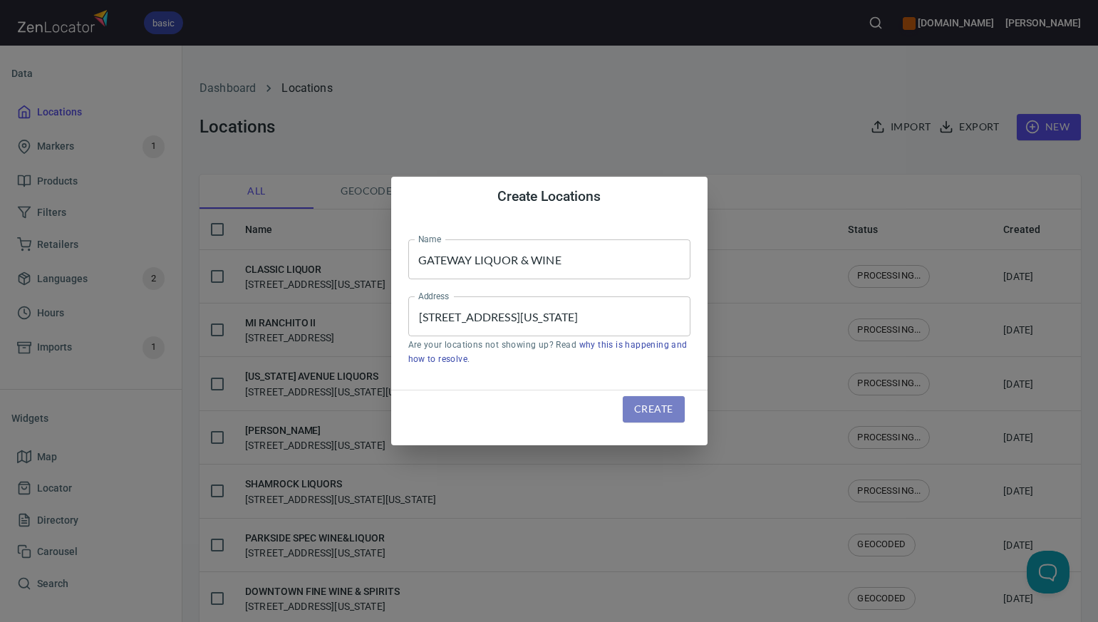
scroll to position [0, 0]
click at [658, 410] on span "Create" at bounding box center [653, 409] width 38 height 18
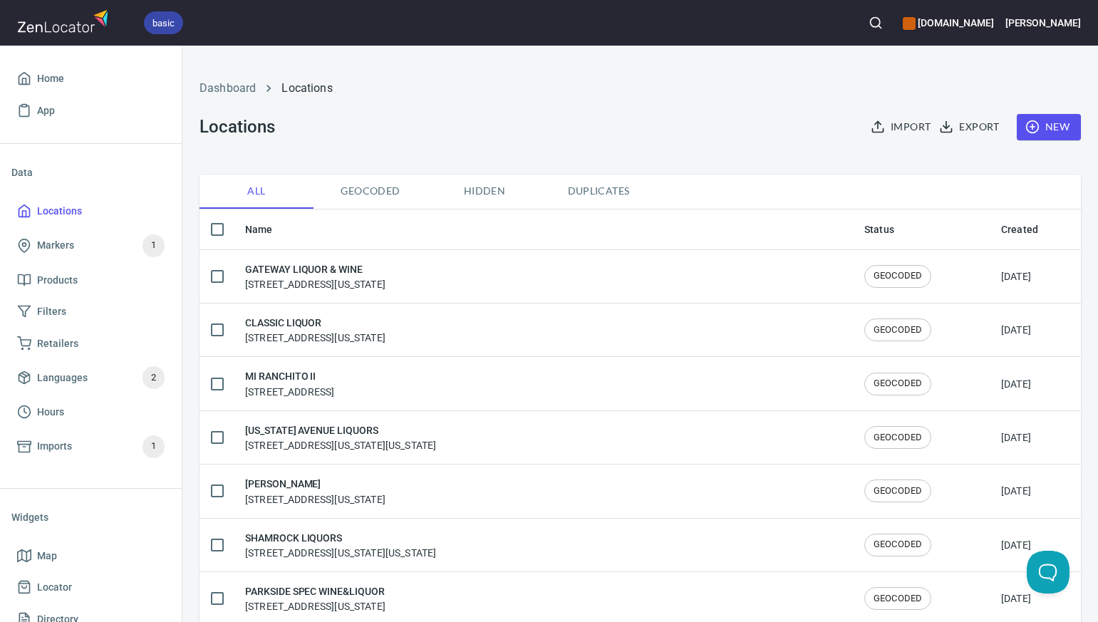
click at [596, 189] on span "Duplicates" at bounding box center [598, 191] width 97 height 18
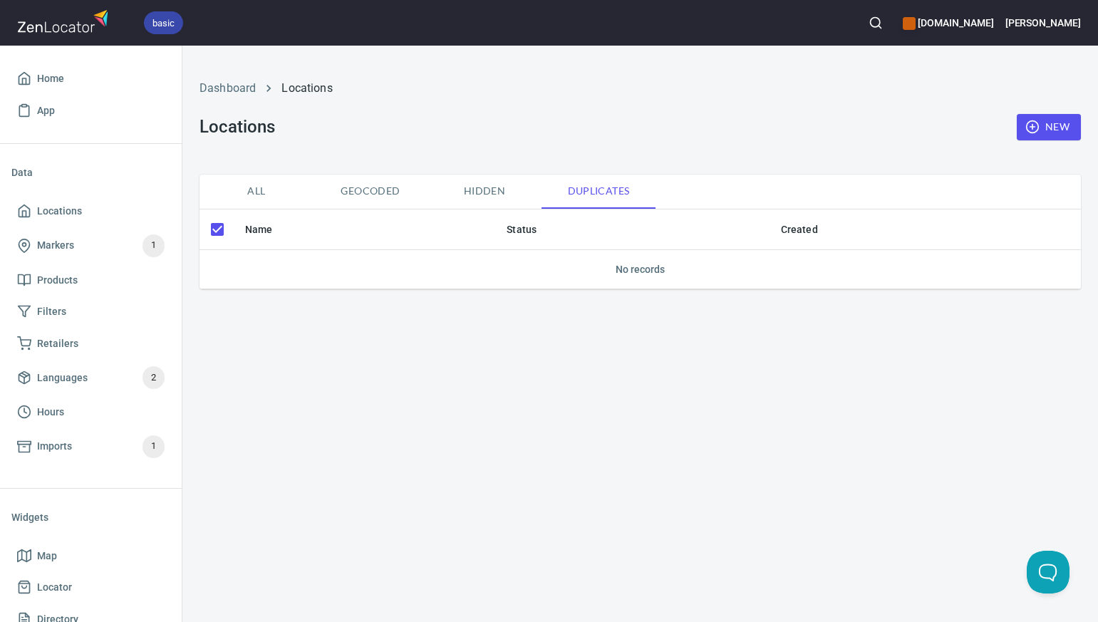
checkbox input "false"
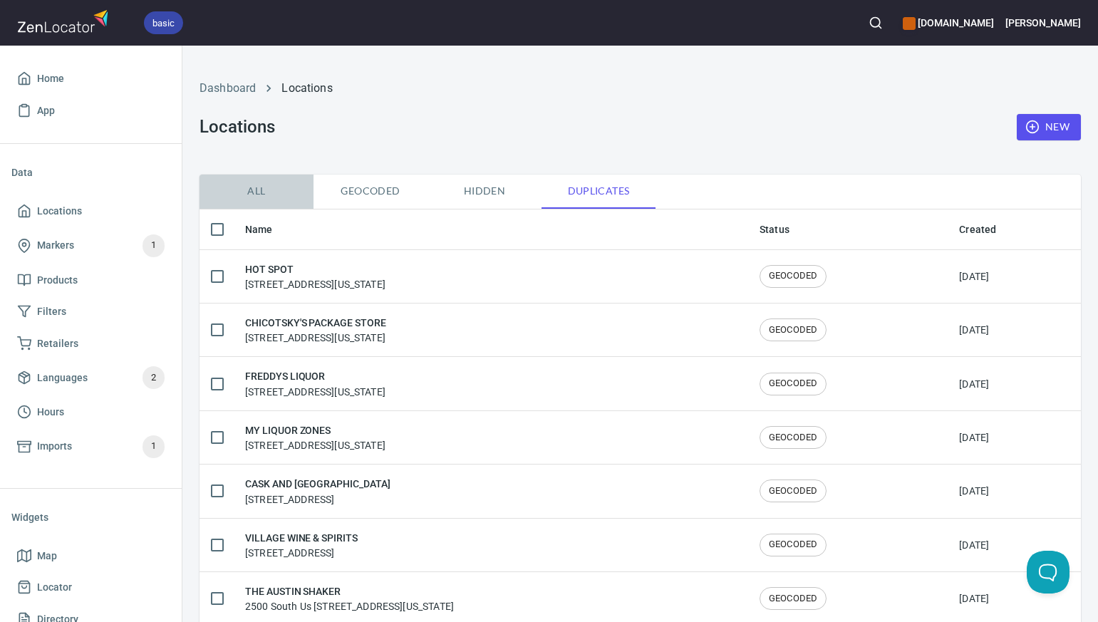
click at [255, 191] on span "All" at bounding box center [256, 191] width 97 height 18
